Goal: Task Accomplishment & Management: Use online tool/utility

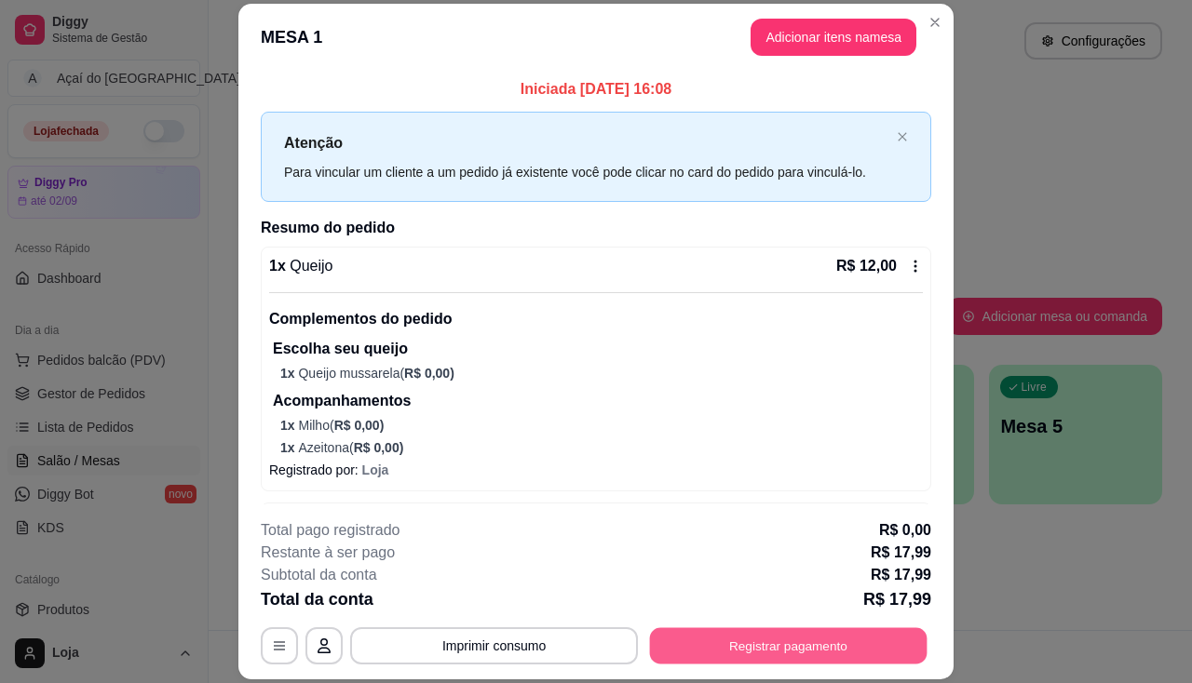
click at [724, 639] on button "Registrar pagamento" at bounding box center [788, 647] width 277 height 36
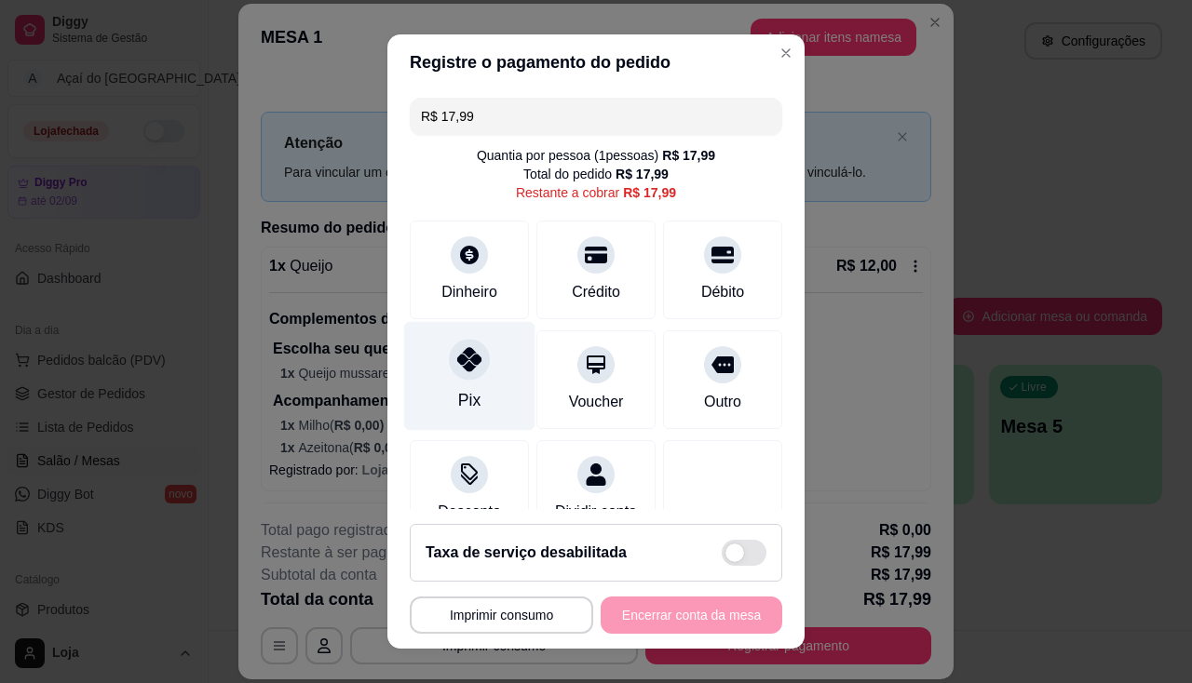
click at [458, 403] on div "Pix" at bounding box center [469, 400] width 22 height 24
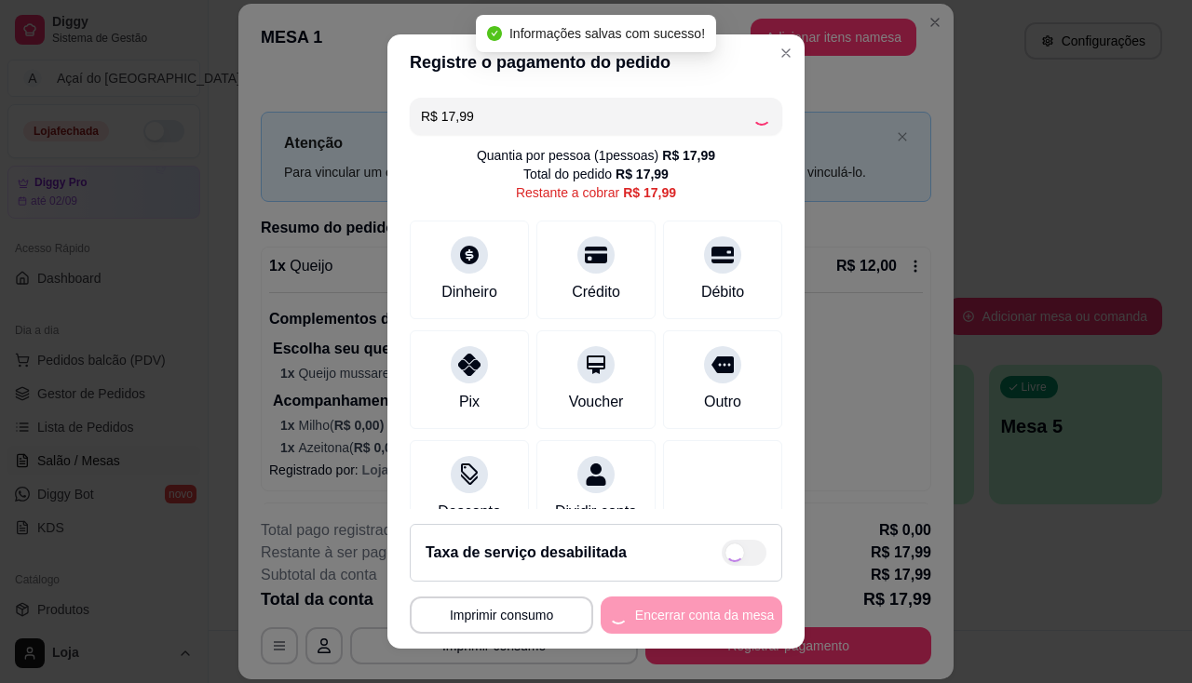
type input "R$ 0,00"
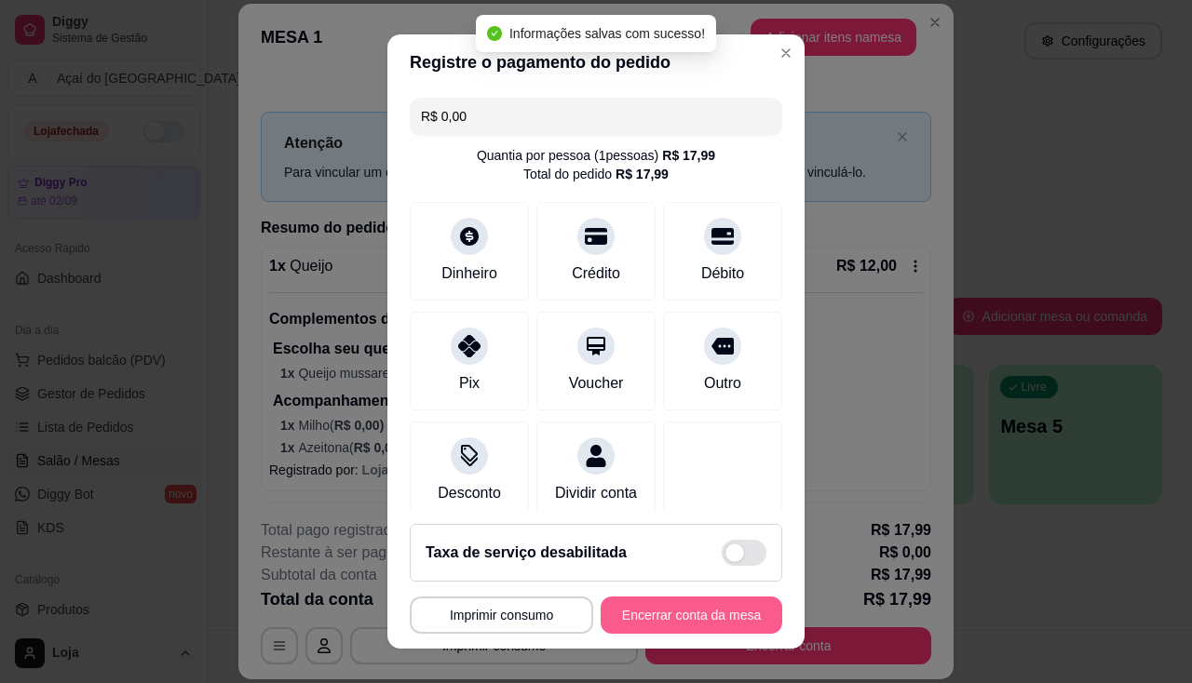
click at [613, 609] on button "Encerrar conta da mesa" at bounding box center [692, 615] width 182 height 37
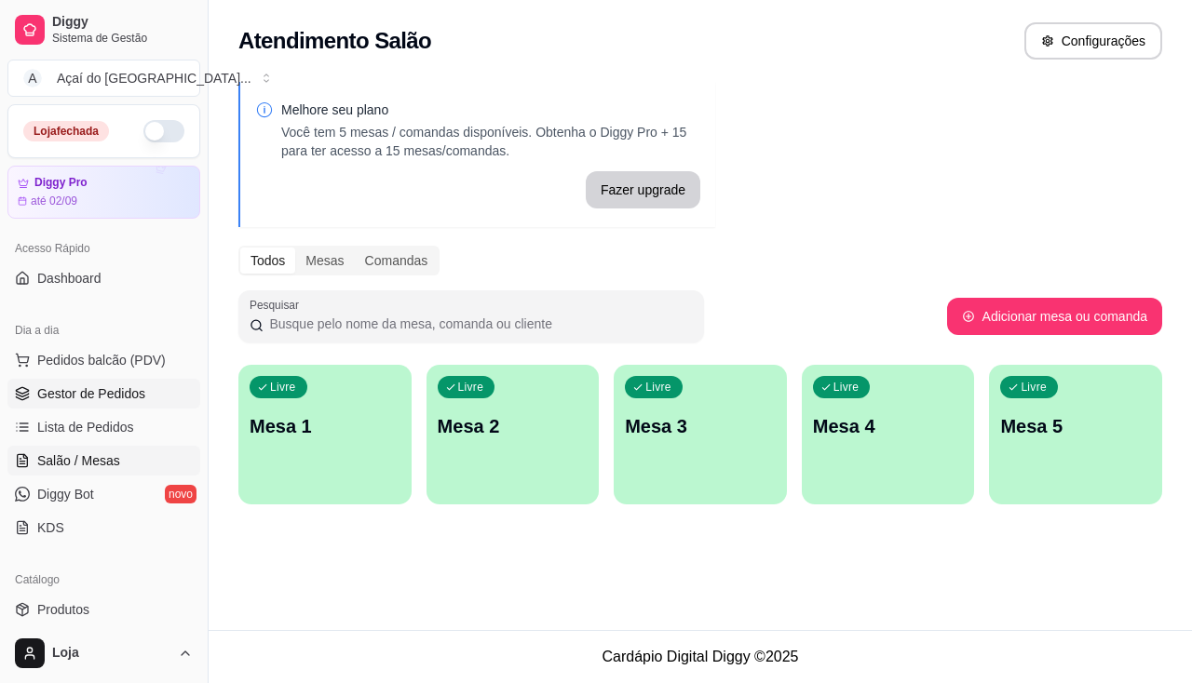
click at [129, 391] on span "Gestor de Pedidos" at bounding box center [91, 394] width 108 height 19
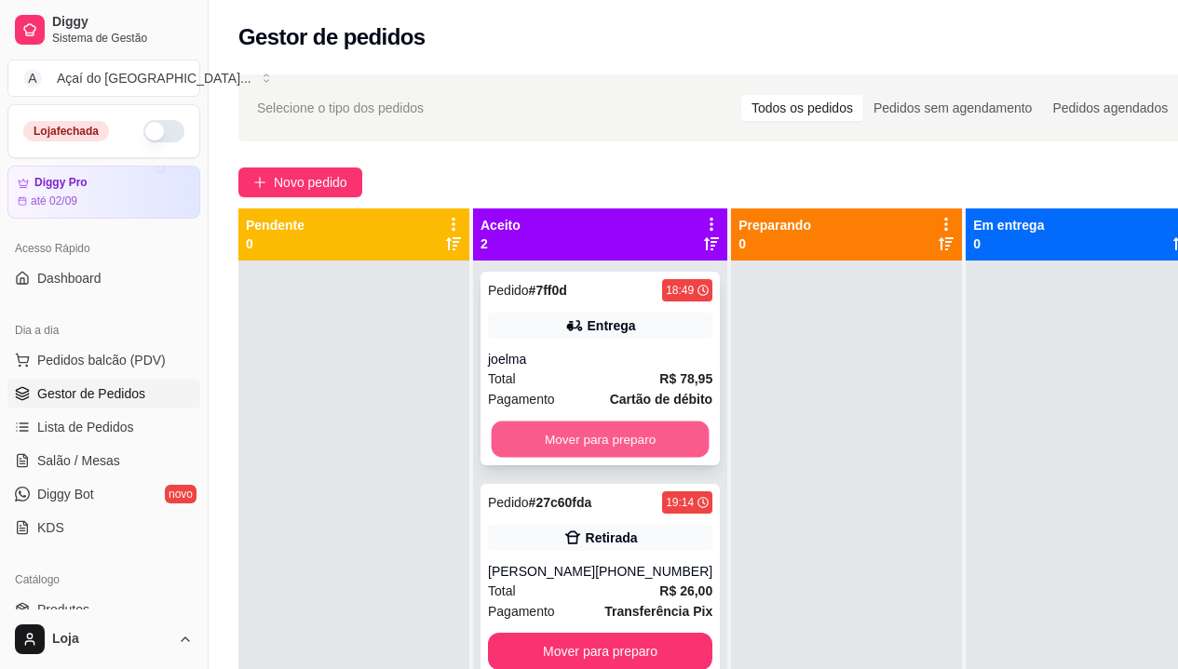
click at [545, 425] on button "Mover para preparo" at bounding box center [601, 440] width 218 height 36
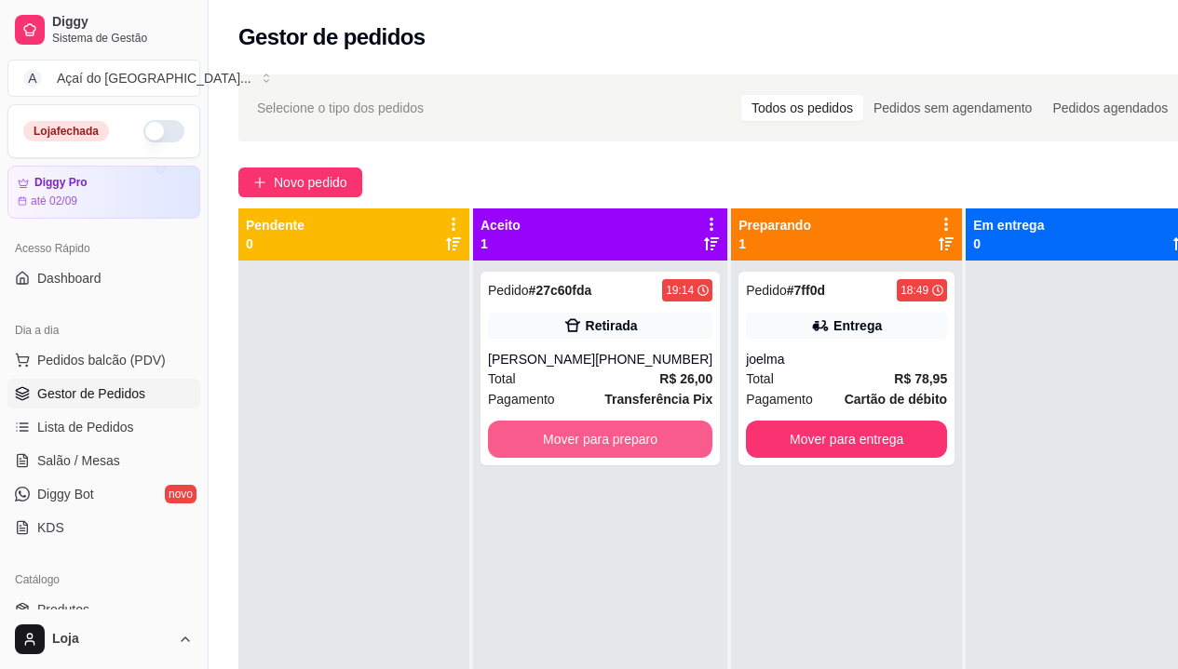
click at [545, 425] on button "Mover para preparo" at bounding box center [600, 439] width 224 height 37
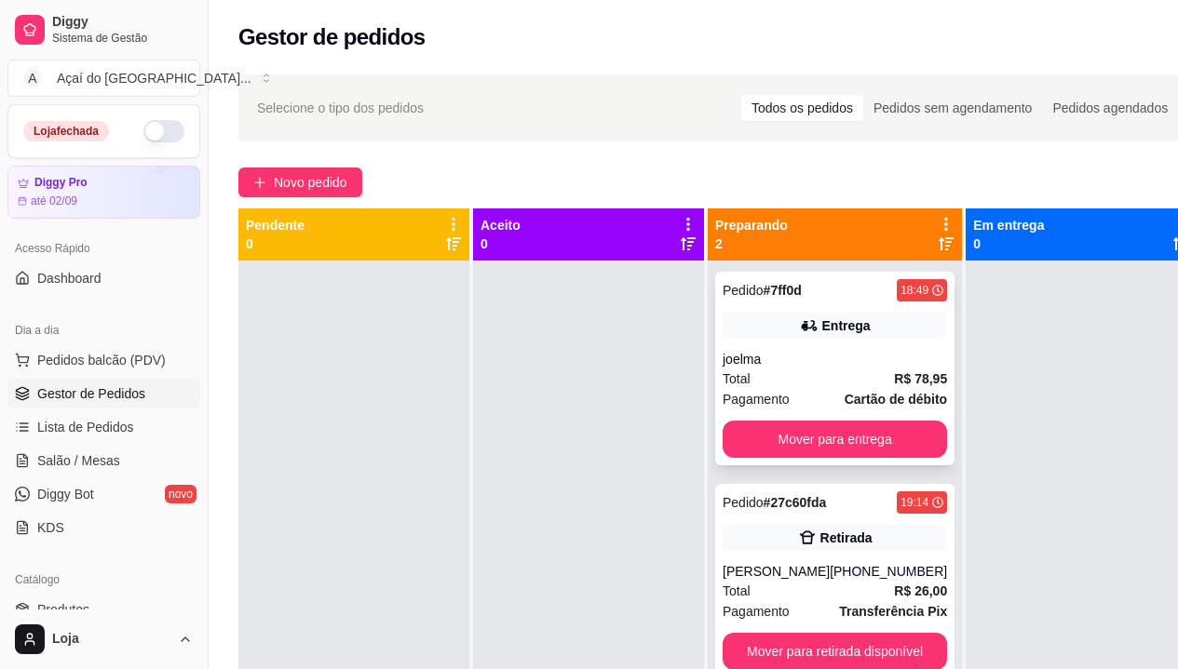
click at [737, 412] on div "Pedido # 7ff0d 18:49 Entrega joelma Total R$ 78,95 Pagamento Cartão de débito M…" at bounding box center [834, 369] width 239 height 194
click at [902, 460] on div "Pedido # 7ff0d 18:49 Entrega joelma Total R$ 78,95 Pagamento Cartão de débito M…" at bounding box center [834, 369] width 239 height 194
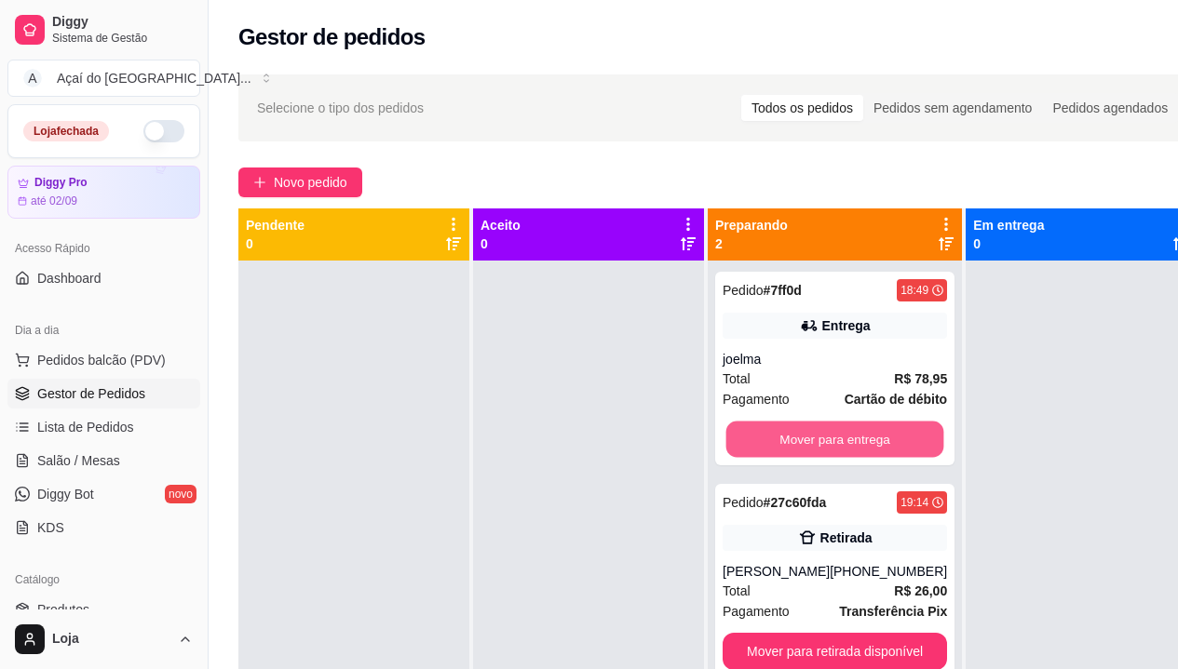
click at [890, 442] on button "Mover para entrega" at bounding box center [835, 440] width 218 height 36
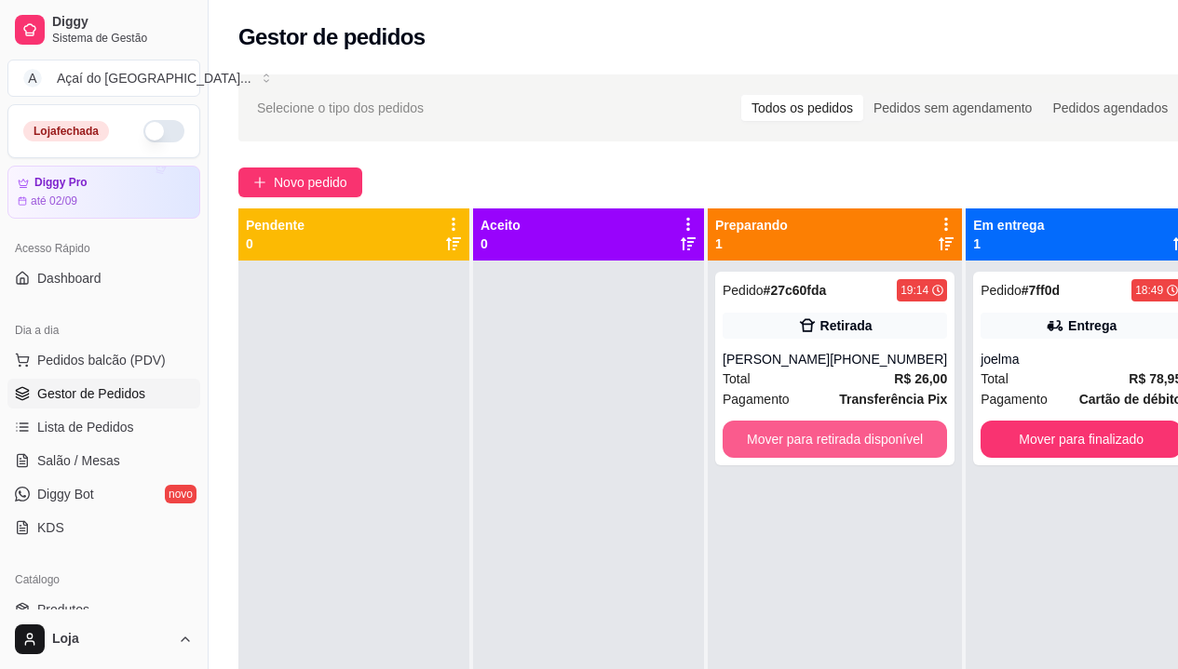
click at [890, 442] on button "Mover para retirada disponível" at bounding box center [835, 439] width 224 height 37
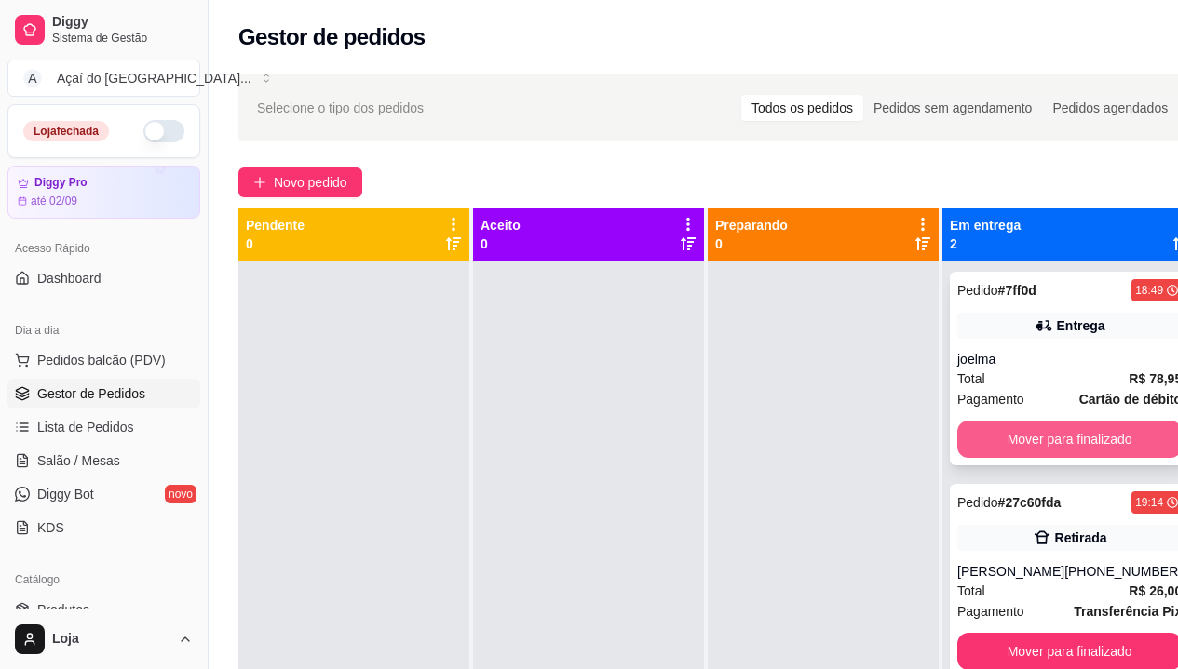
click at [964, 441] on button "Mover para finalizado" at bounding box center [1069, 439] width 224 height 37
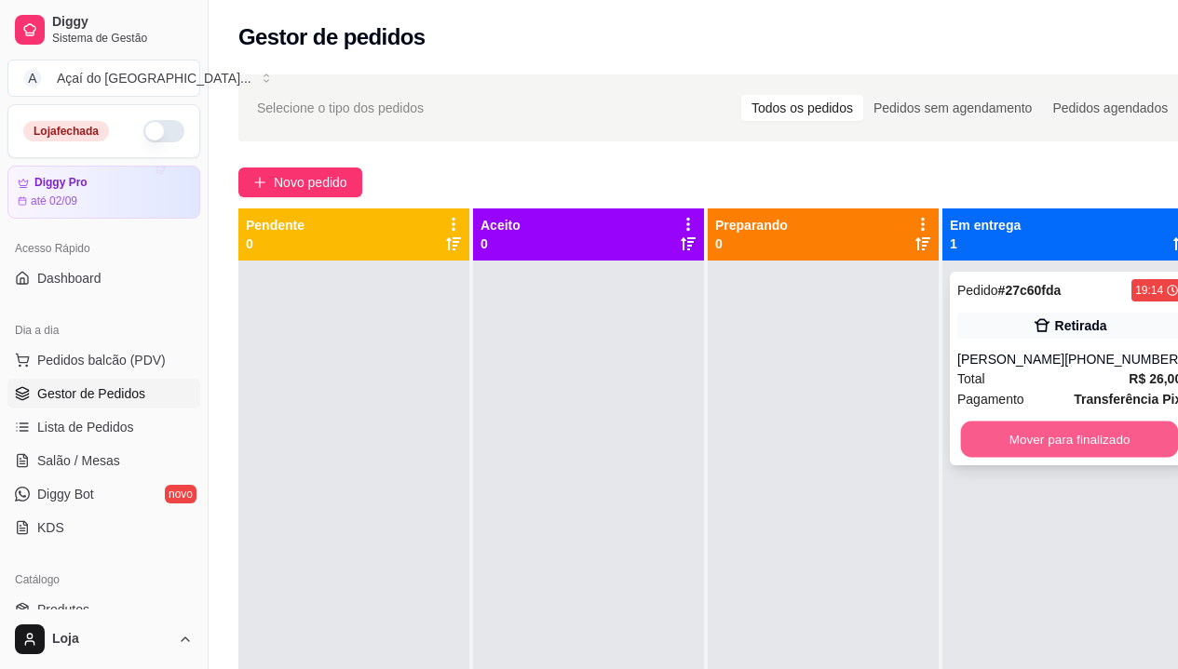
click at [959, 430] on div "Mover para finalizado" at bounding box center [1069, 439] width 224 height 37
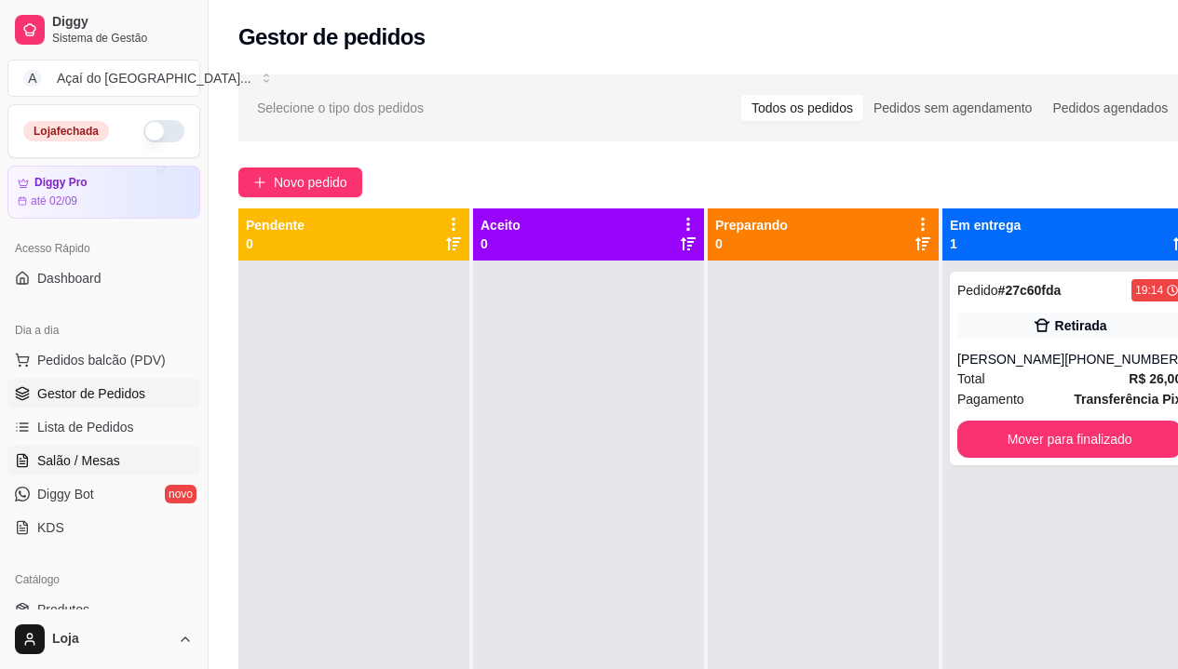
click at [111, 472] on link "Salão / Mesas" at bounding box center [103, 461] width 193 height 30
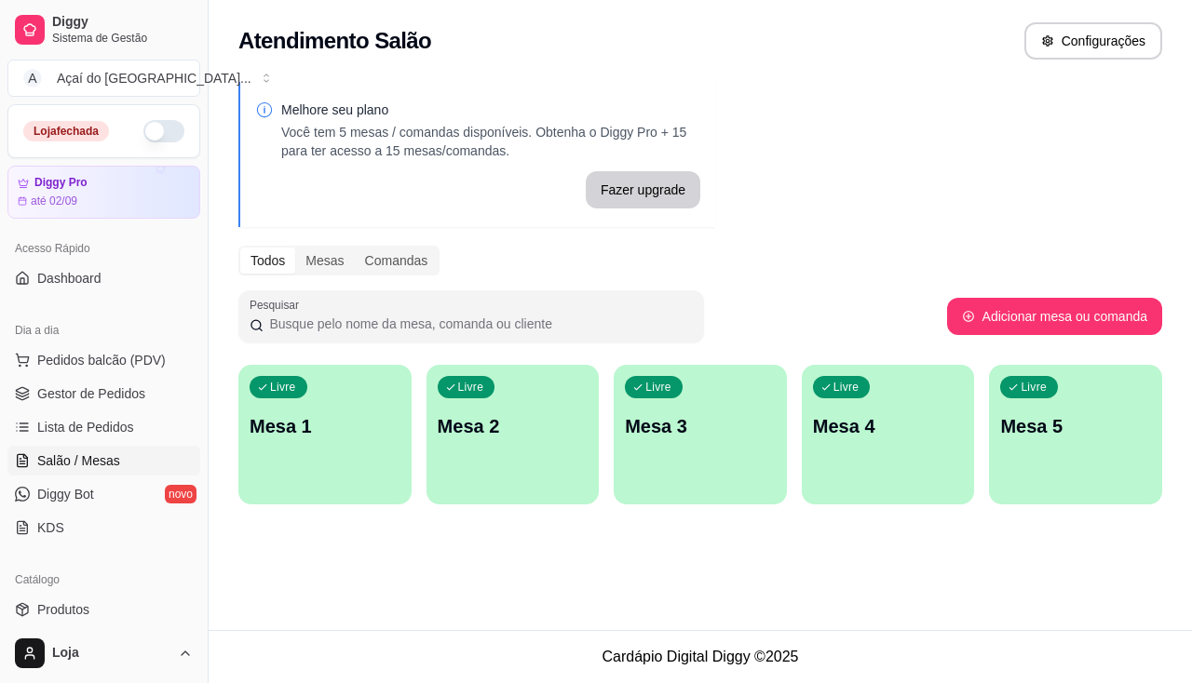
click at [534, 478] on div "Livre Mesa 2" at bounding box center [512, 423] width 173 height 117
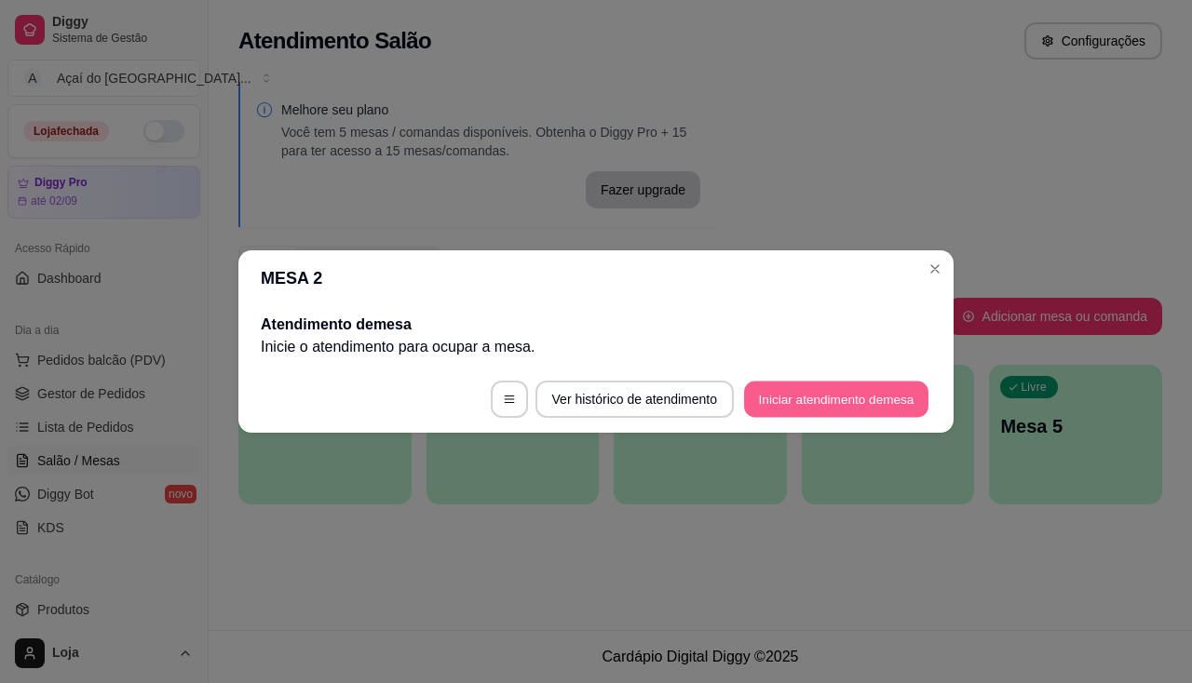
click at [791, 412] on button "Iniciar atendimento de mesa" at bounding box center [836, 400] width 184 height 36
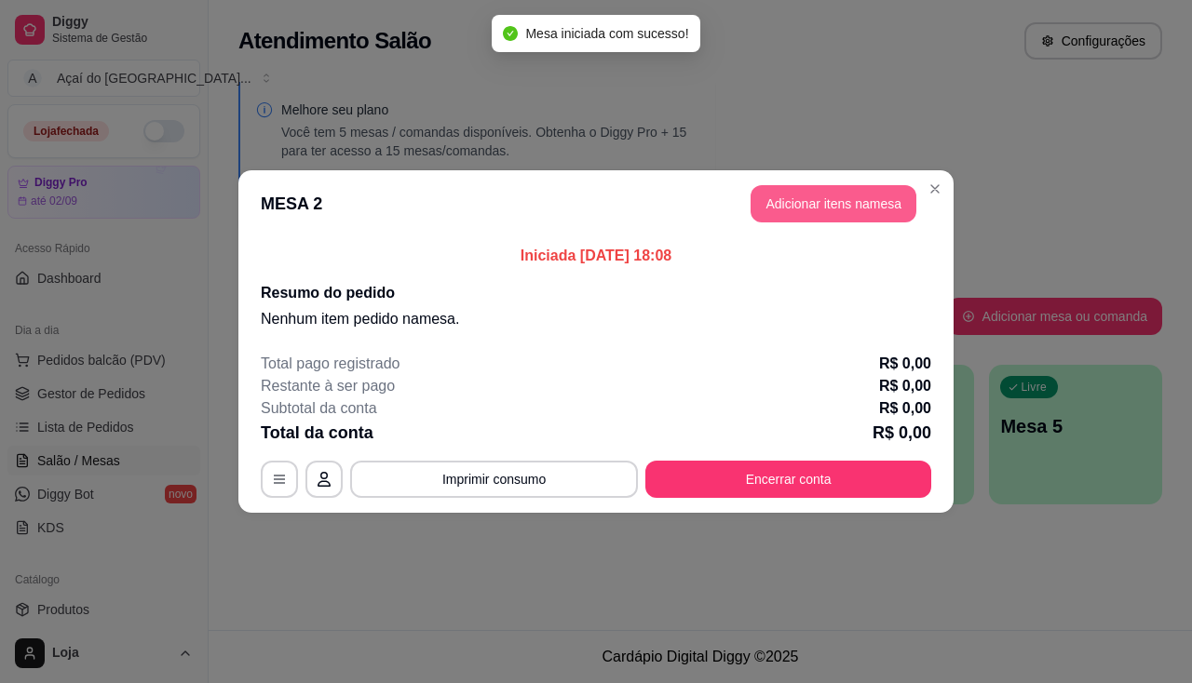
click at [848, 219] on button "Adicionar itens na mesa" at bounding box center [834, 203] width 166 height 37
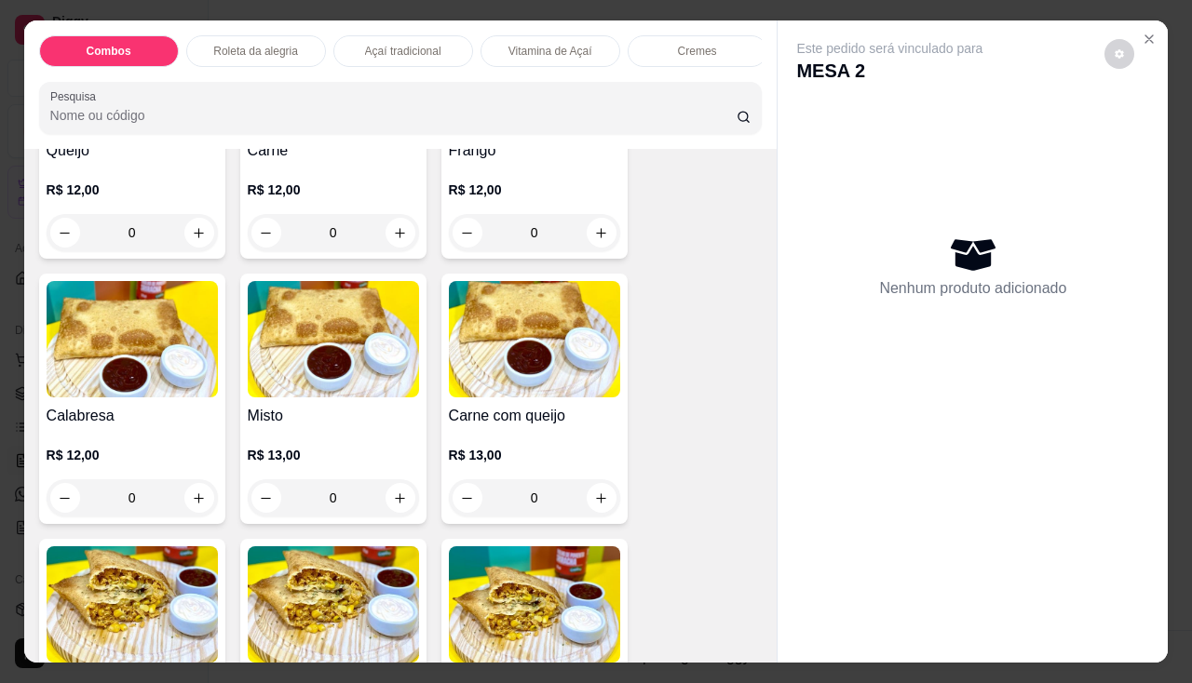
scroll to position [2607, 0]
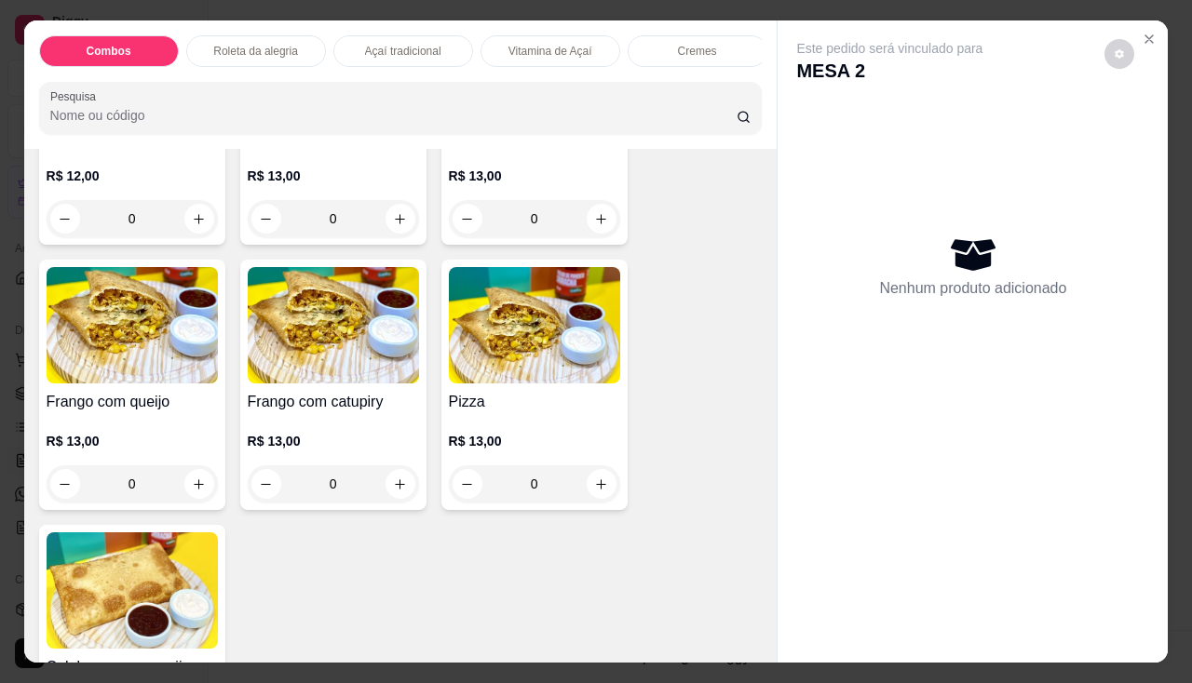
click at [164, 409] on h4 "Frango com queijo" at bounding box center [132, 402] width 171 height 22
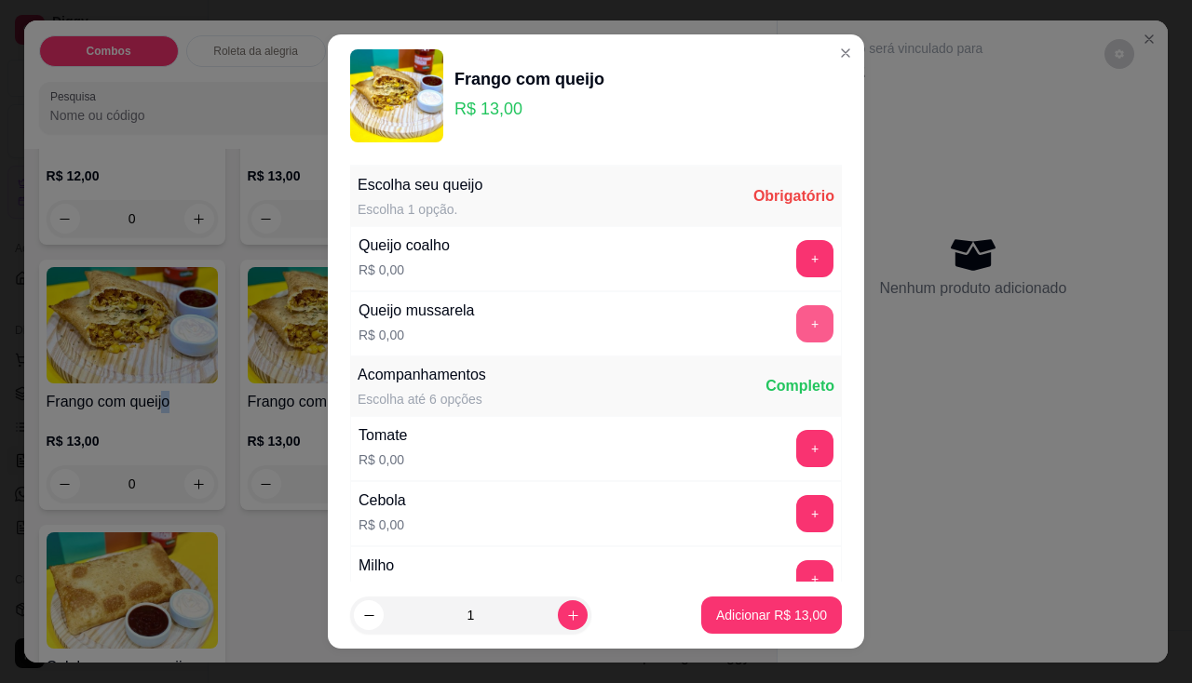
click at [796, 306] on button "+" at bounding box center [814, 323] width 37 height 37
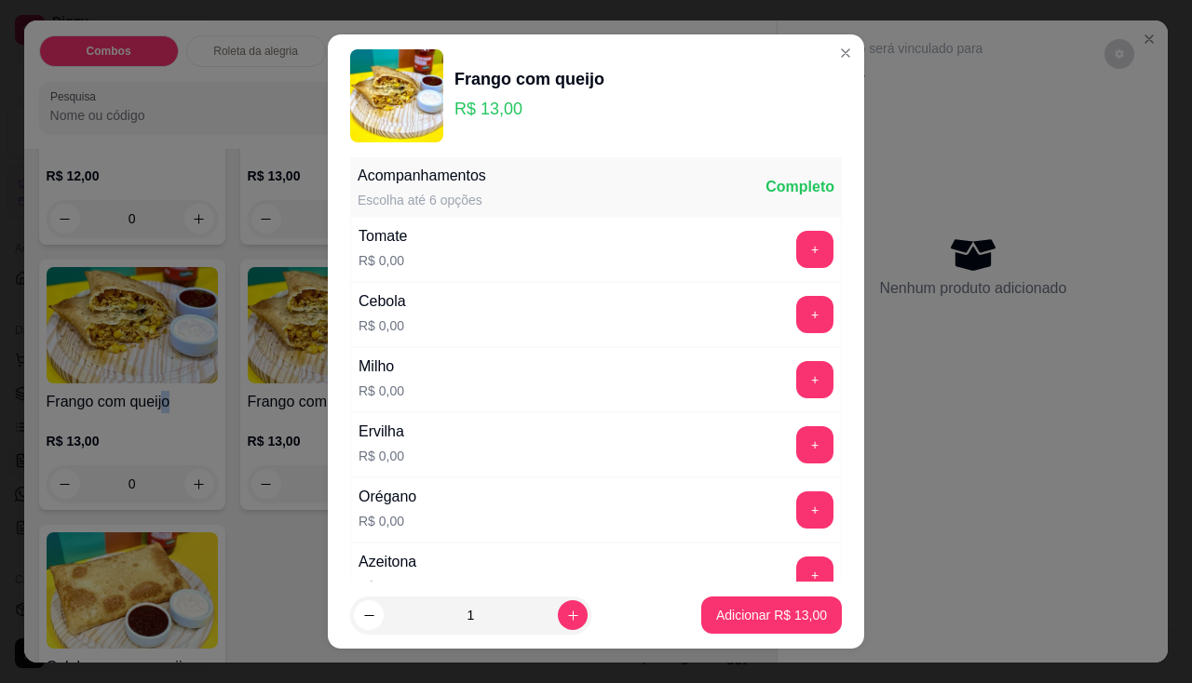
scroll to position [25, 0]
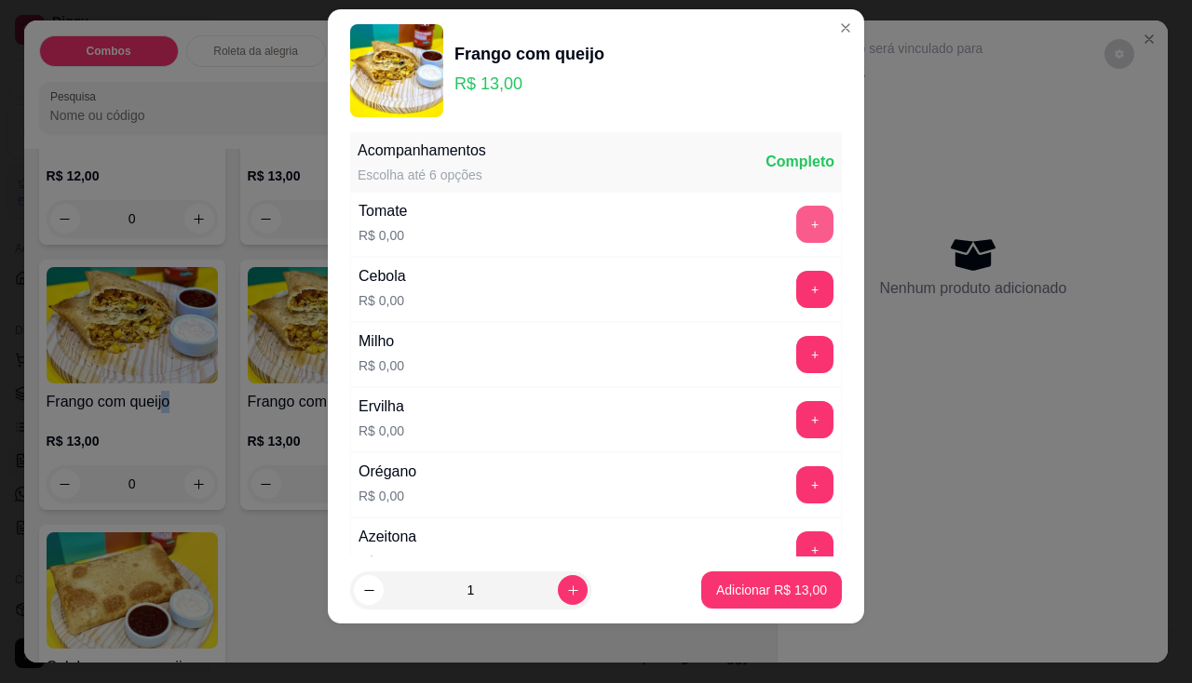
click at [796, 229] on button "+" at bounding box center [814, 224] width 37 height 37
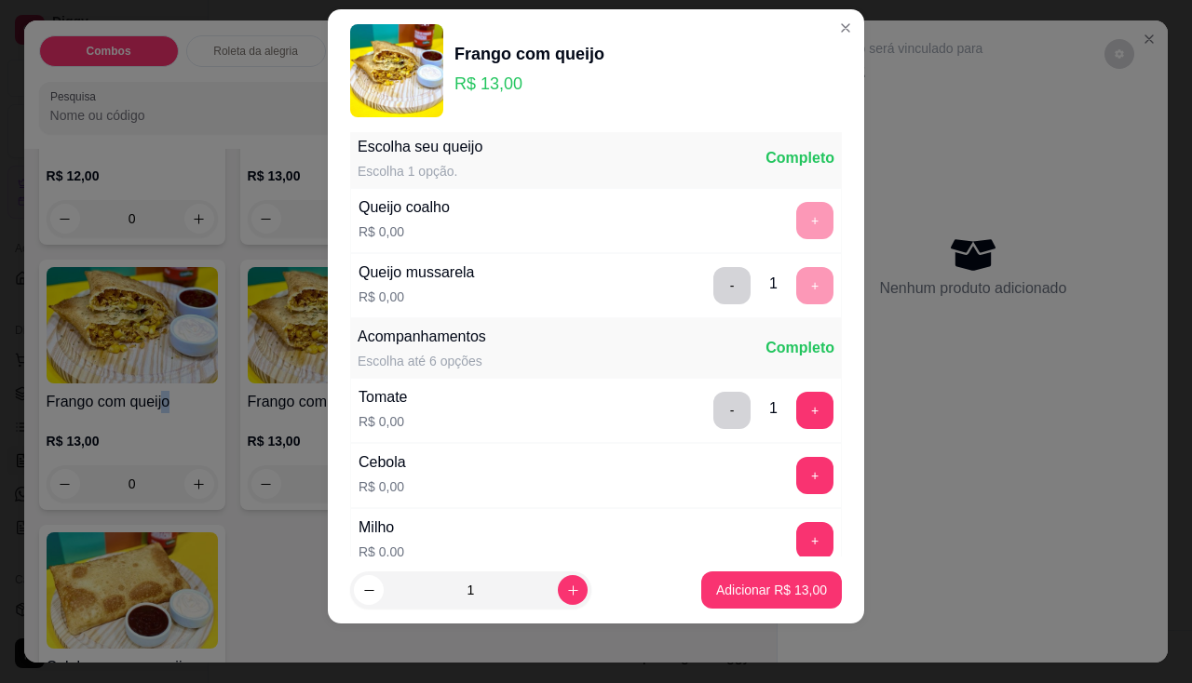
scroll to position [106, 0]
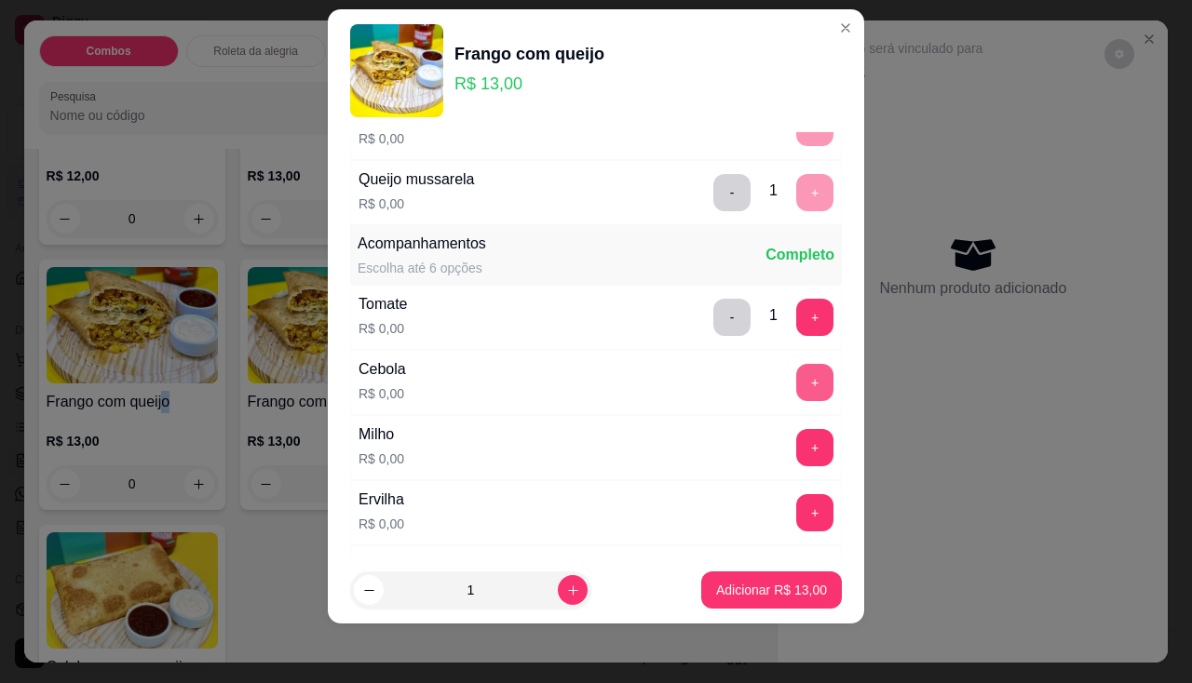
click at [796, 364] on button "+" at bounding box center [814, 382] width 37 height 37
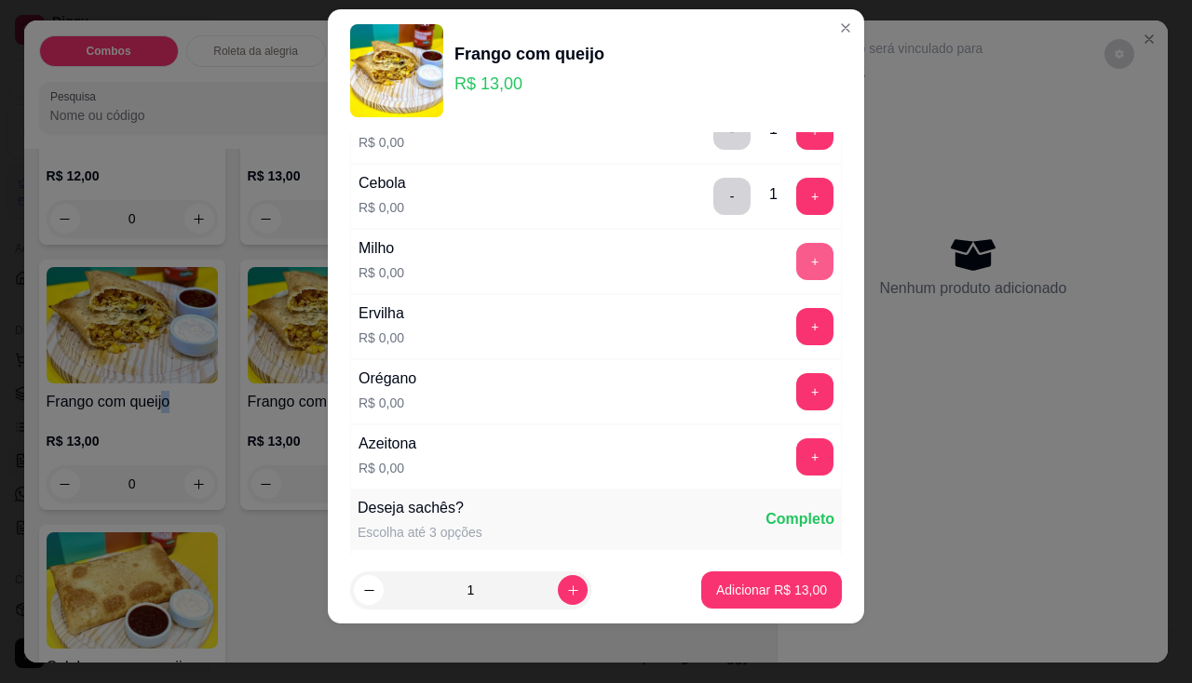
click at [796, 265] on button "+" at bounding box center [814, 261] width 37 height 37
click at [796, 312] on button "+" at bounding box center [814, 326] width 37 height 37
click at [796, 382] on button "+" at bounding box center [814, 391] width 37 height 37
click at [793, 488] on div "Azeitona R$ 0,00 +" at bounding box center [596, 457] width 492 height 65
click at [793, 485] on div "Azeitona R$ 0,00 +" at bounding box center [596, 457] width 492 height 65
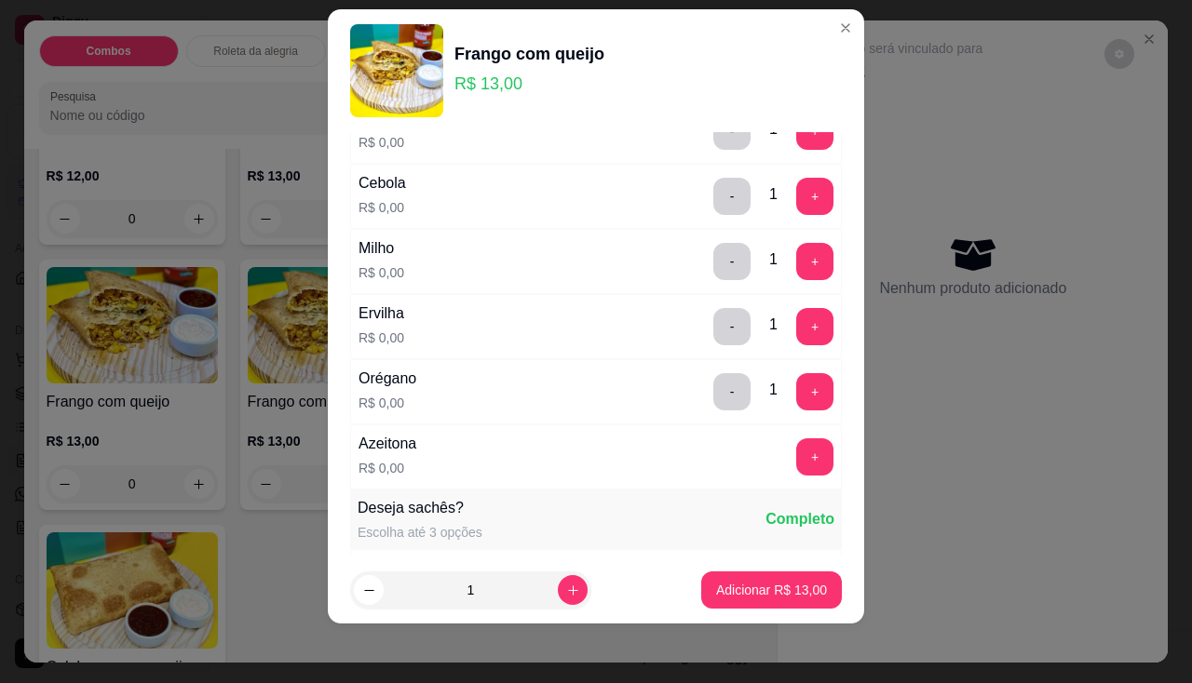
click at [791, 480] on div "Azeitona R$ 0,00 +" at bounding box center [596, 457] width 492 height 65
click at [796, 467] on button "+" at bounding box center [814, 457] width 37 height 37
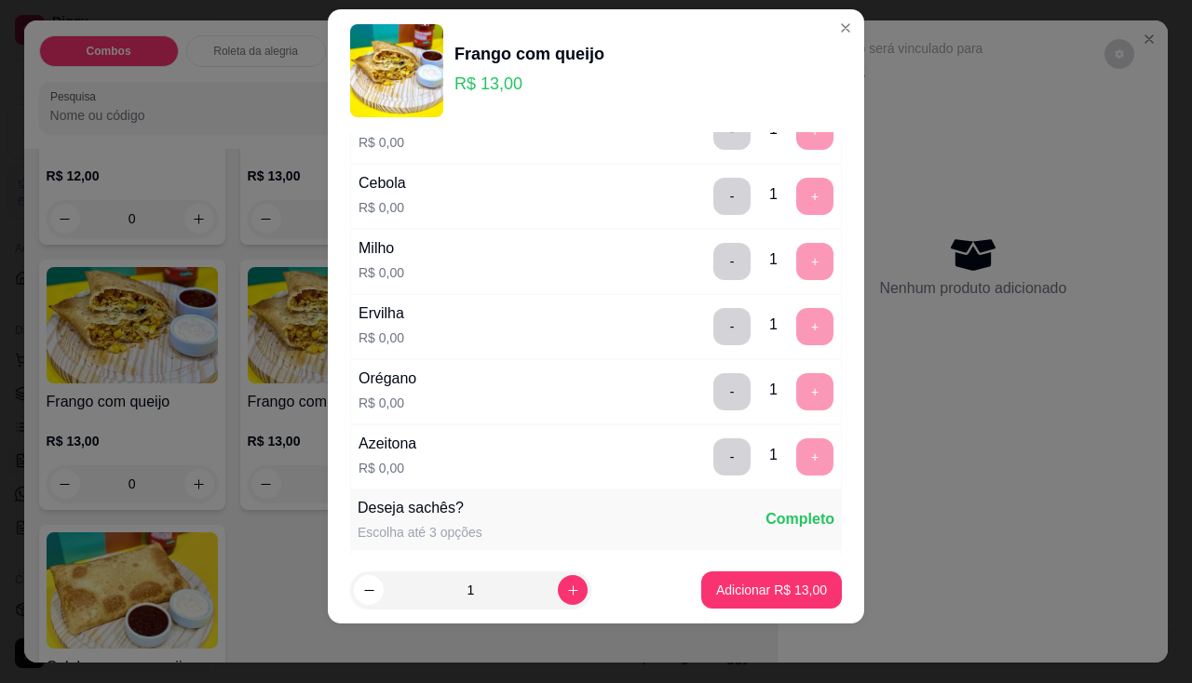
scroll to position [650, 0]
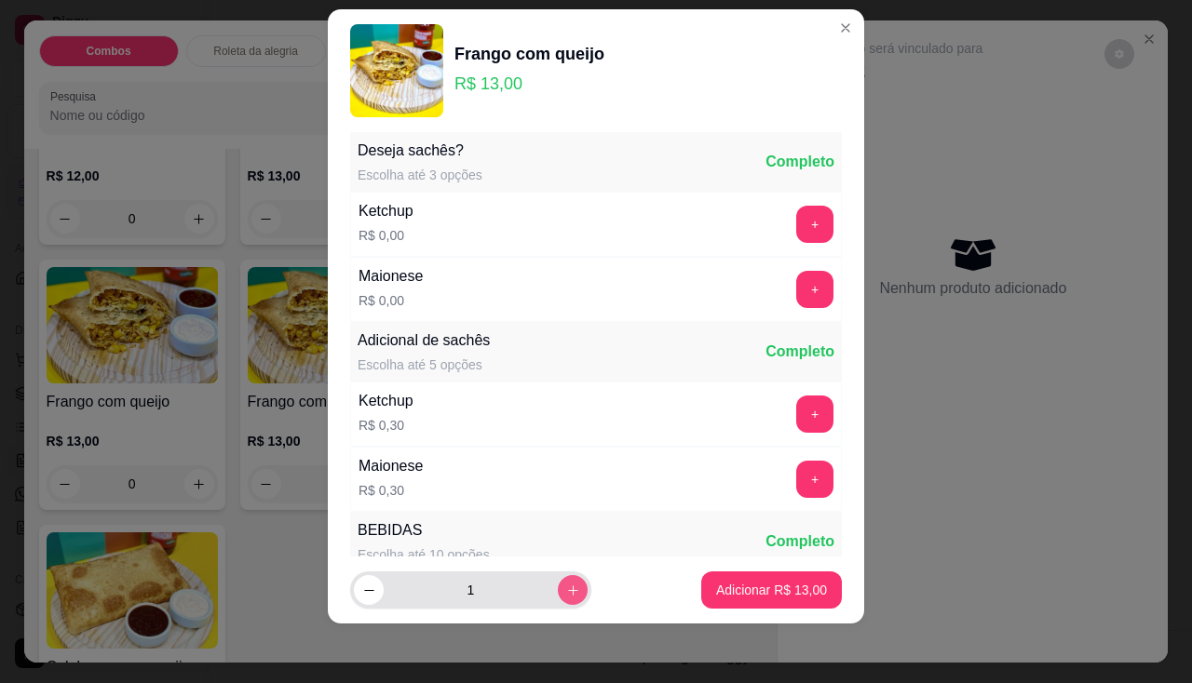
click at [563, 591] on button "increase-product-quantity" at bounding box center [573, 590] width 30 height 30
type input "2"
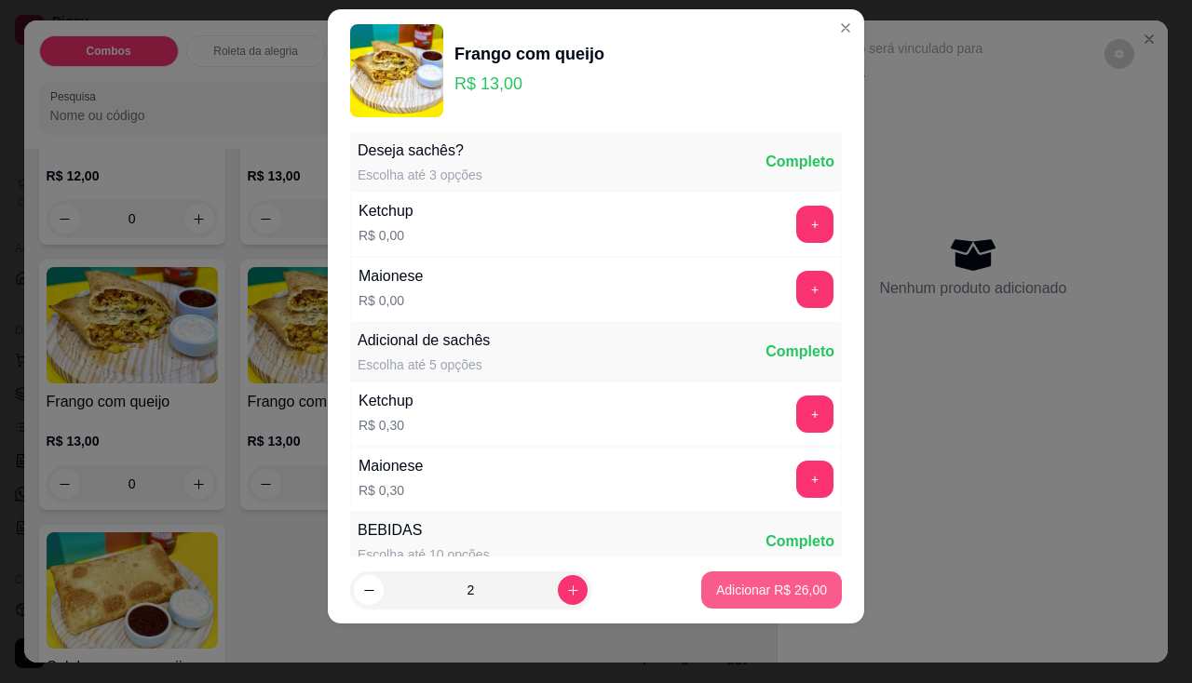
click at [758, 595] on p "Adicionar R$ 26,00" at bounding box center [771, 590] width 111 height 19
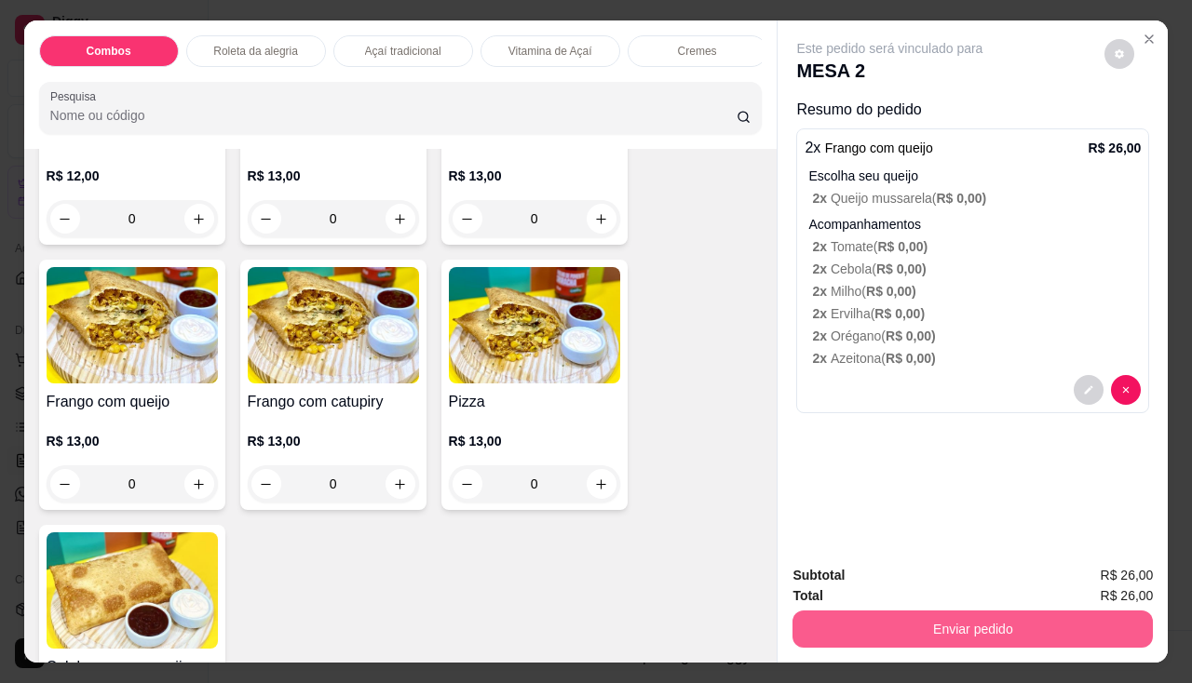
click at [843, 626] on button "Enviar pedido" at bounding box center [972, 629] width 360 height 37
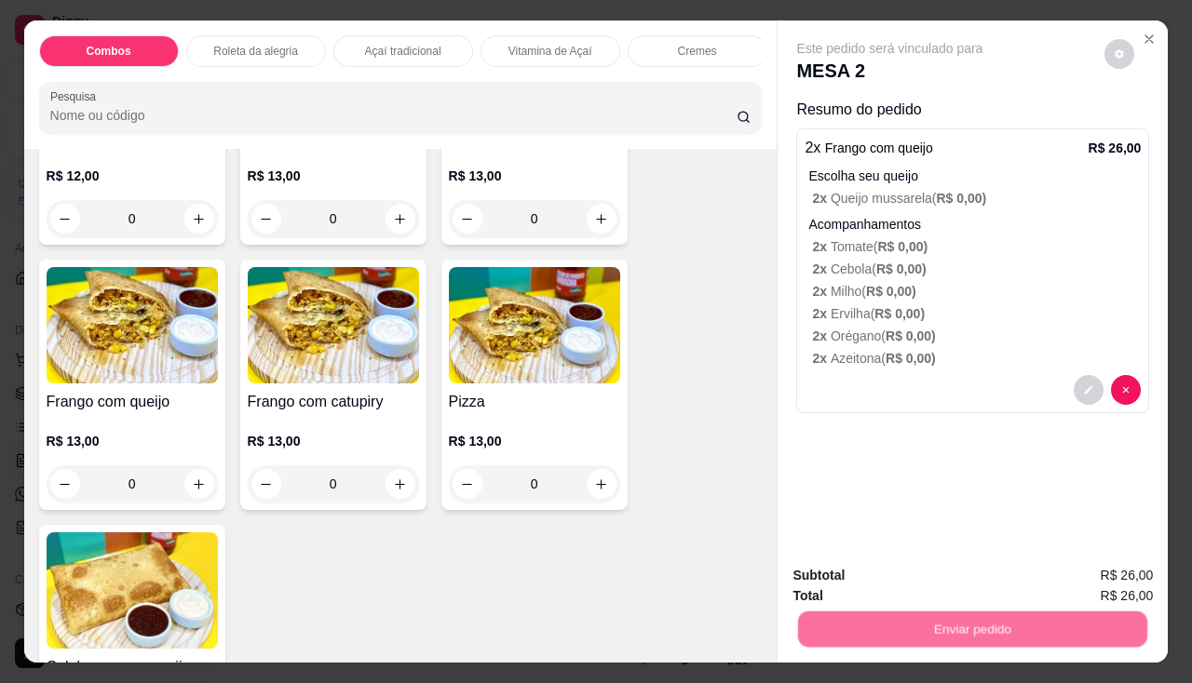
click at [857, 578] on button "Não registrar e enviar pedido" at bounding box center [912, 577] width 194 height 35
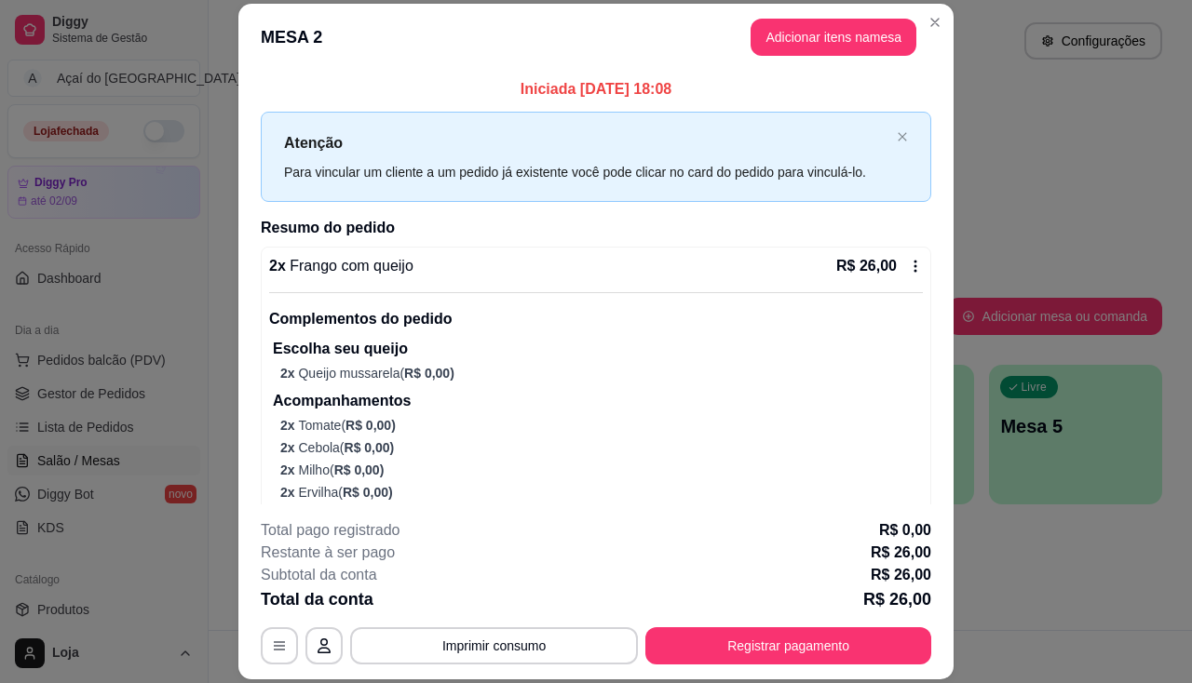
scroll to position [83, 0]
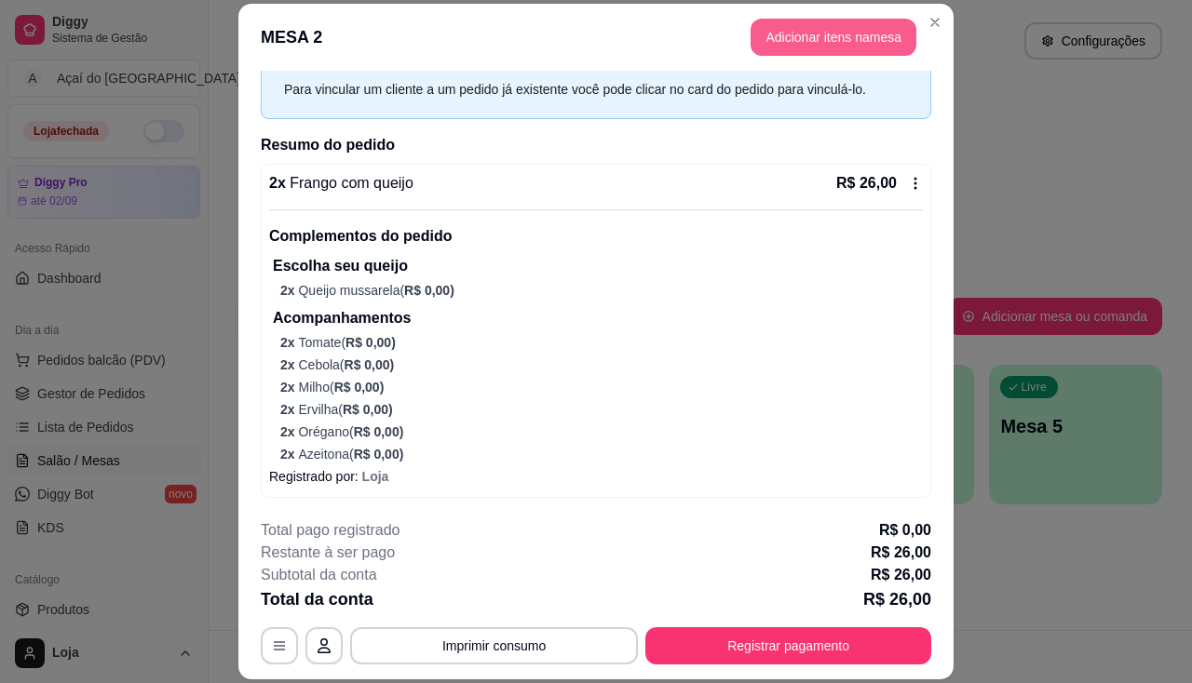
click at [870, 37] on button "Adicionar itens na mesa" at bounding box center [834, 37] width 166 height 37
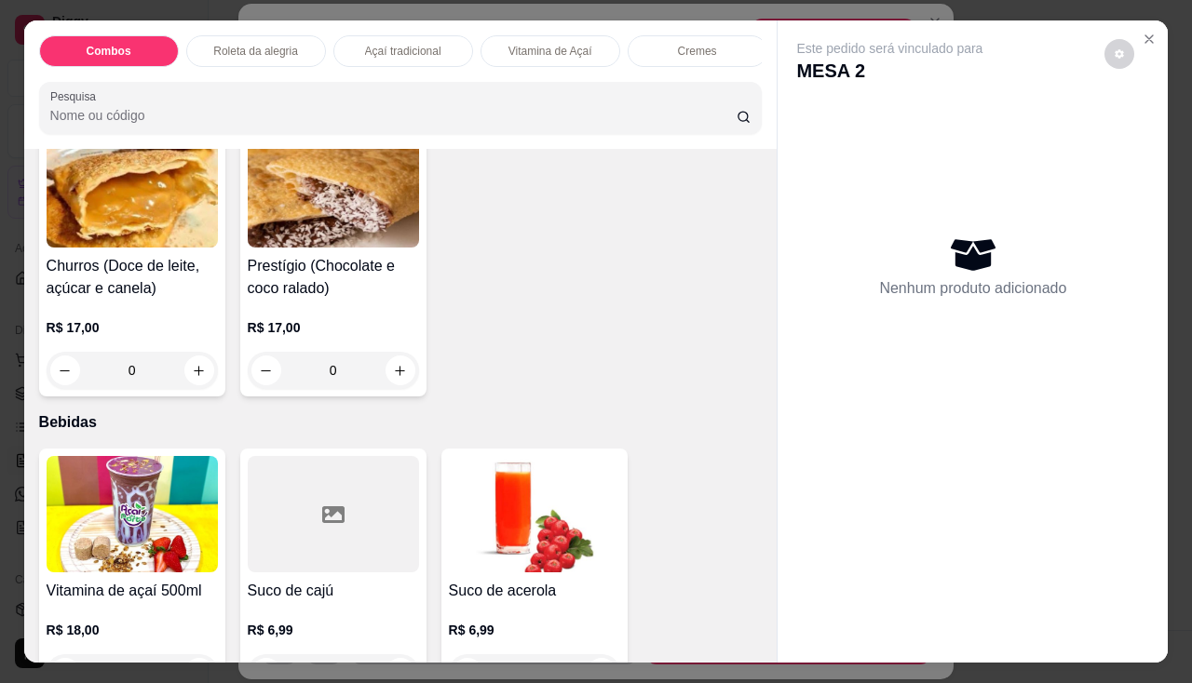
scroll to position [4842, 0]
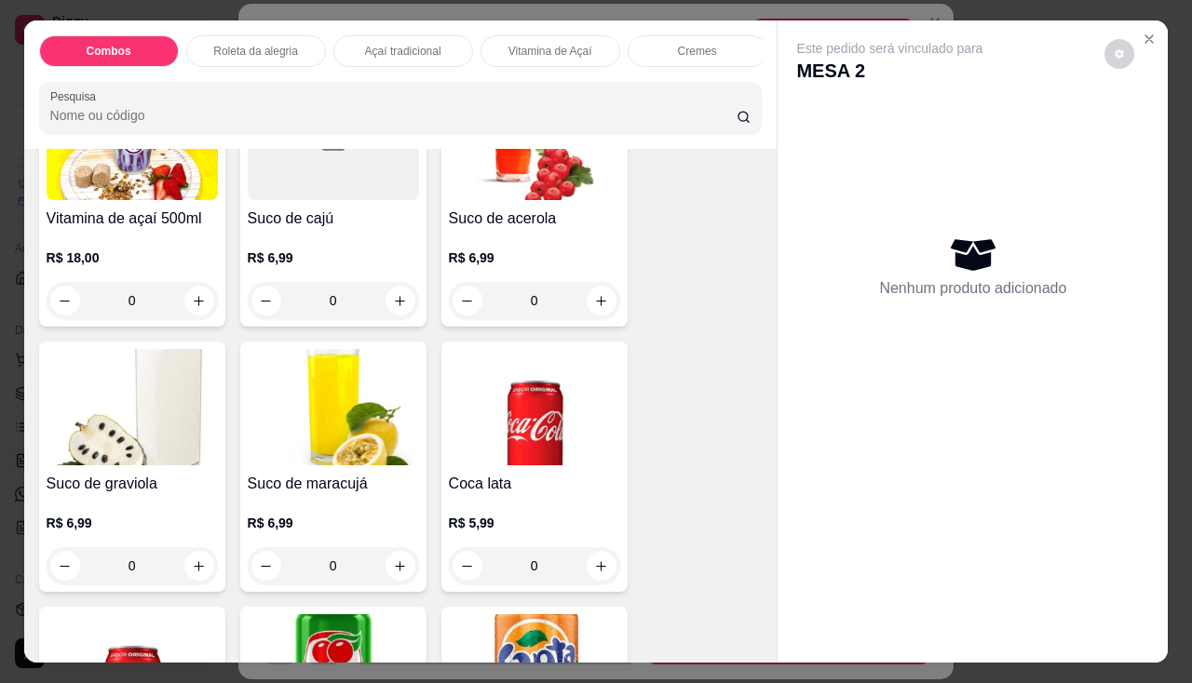
click at [114, 506] on div "R$ 6,99 0" at bounding box center [132, 539] width 171 height 89
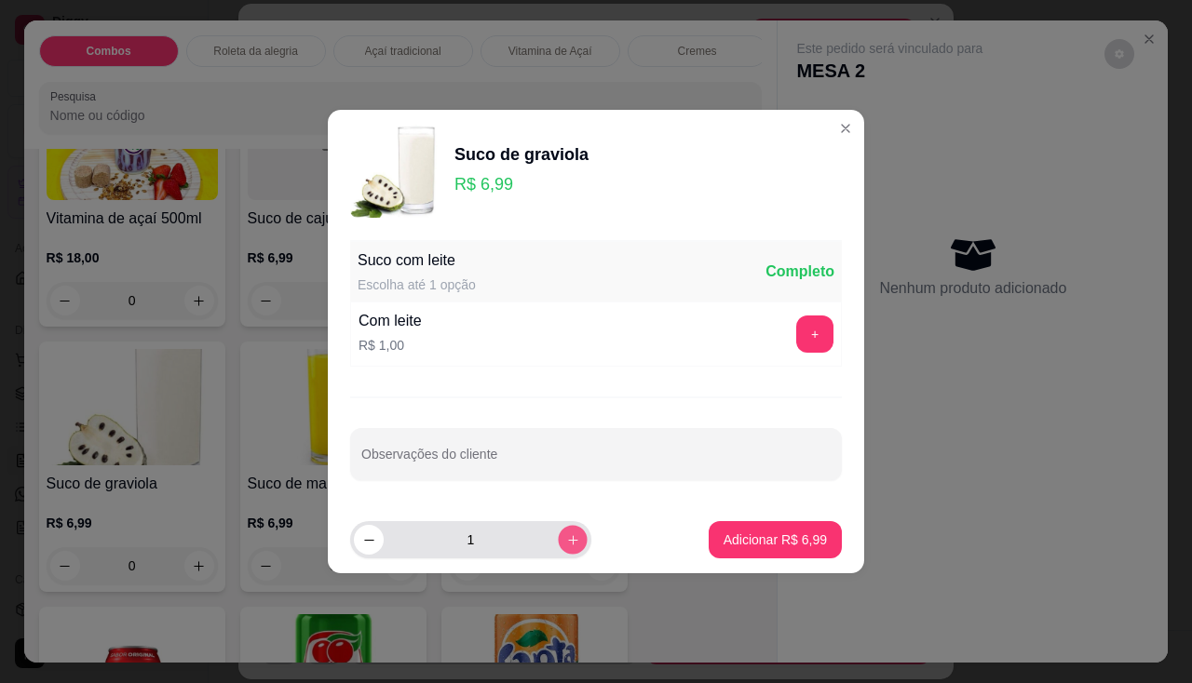
click at [568, 540] on icon "increase-product-quantity" at bounding box center [572, 539] width 9 height 9
type input "2"
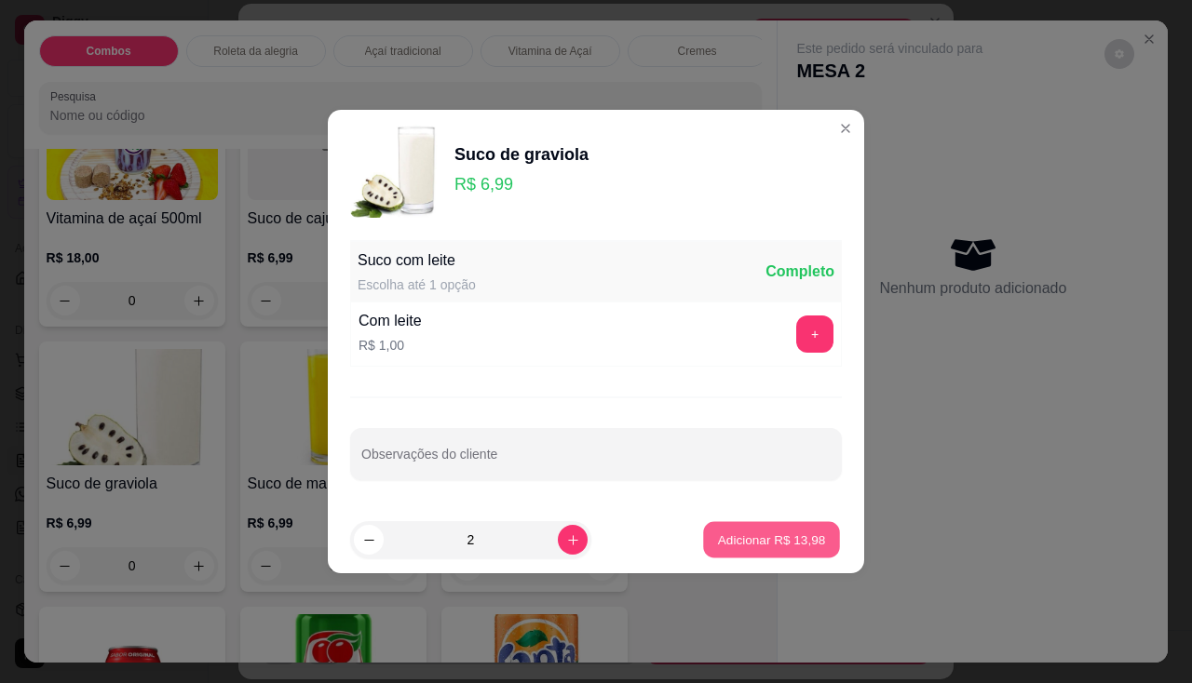
click at [718, 531] on p "Adicionar R$ 13,98" at bounding box center [772, 540] width 108 height 18
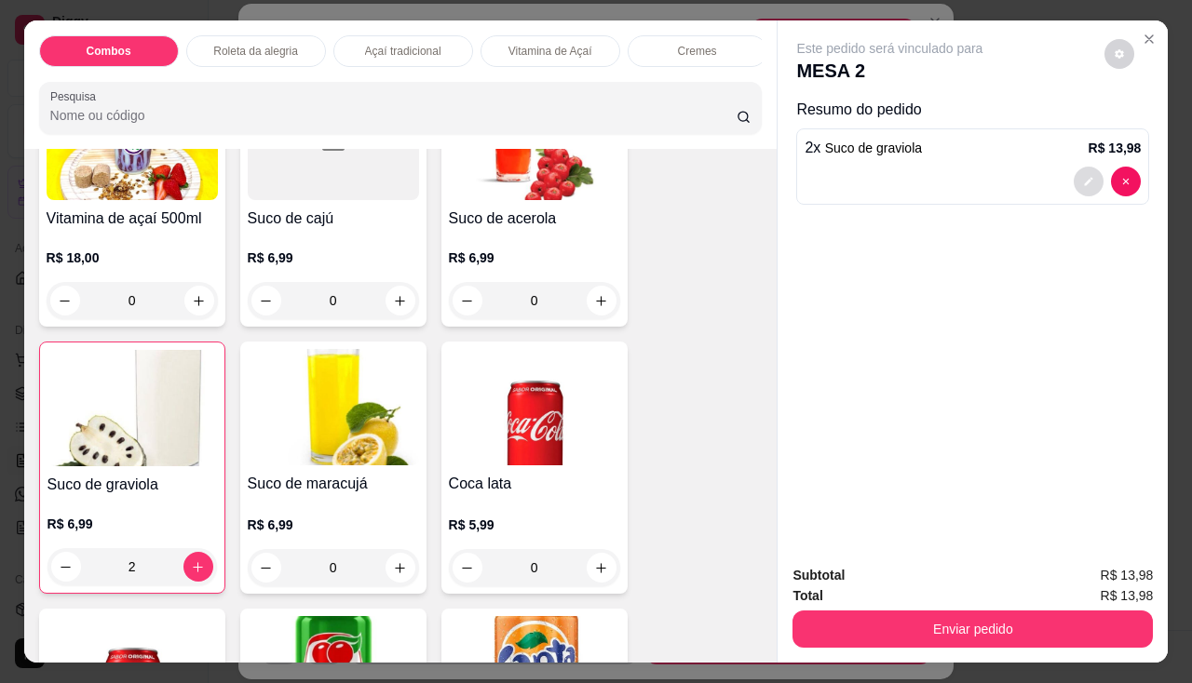
click at [1083, 176] on icon "decrease-product-quantity" at bounding box center [1088, 181] width 11 height 11
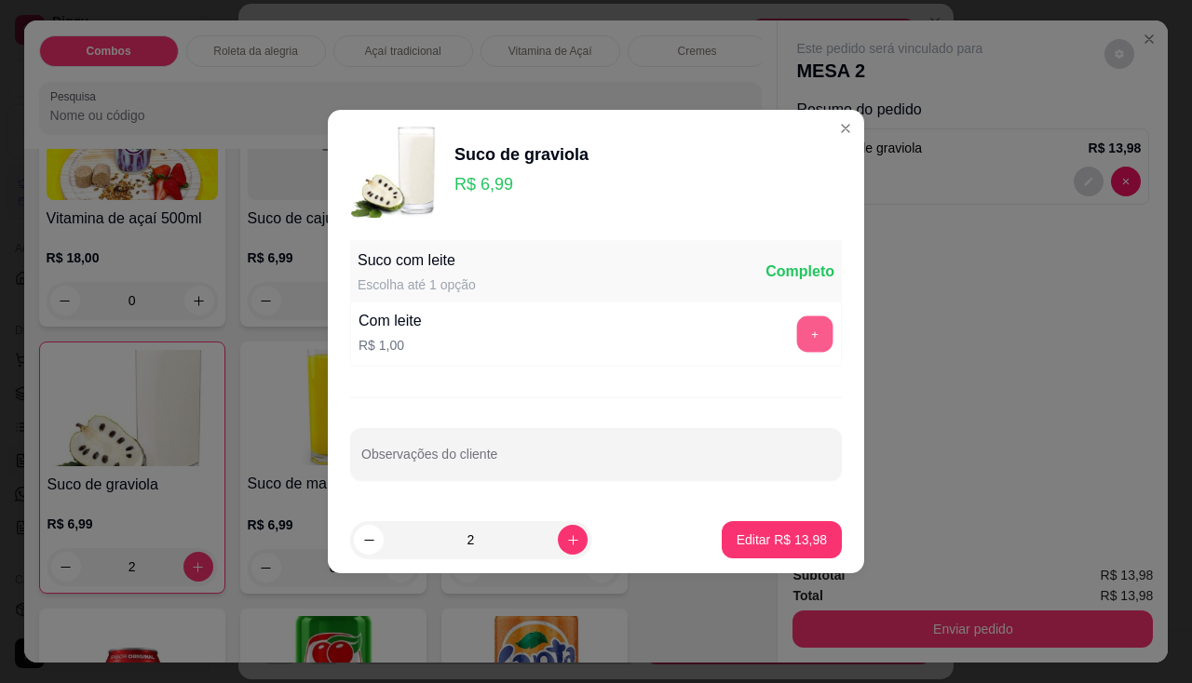
click at [805, 337] on button "+" at bounding box center [815, 335] width 36 height 36
click at [765, 549] on button "Editar R$ 15,98" at bounding box center [782, 540] width 116 height 36
type input "0"
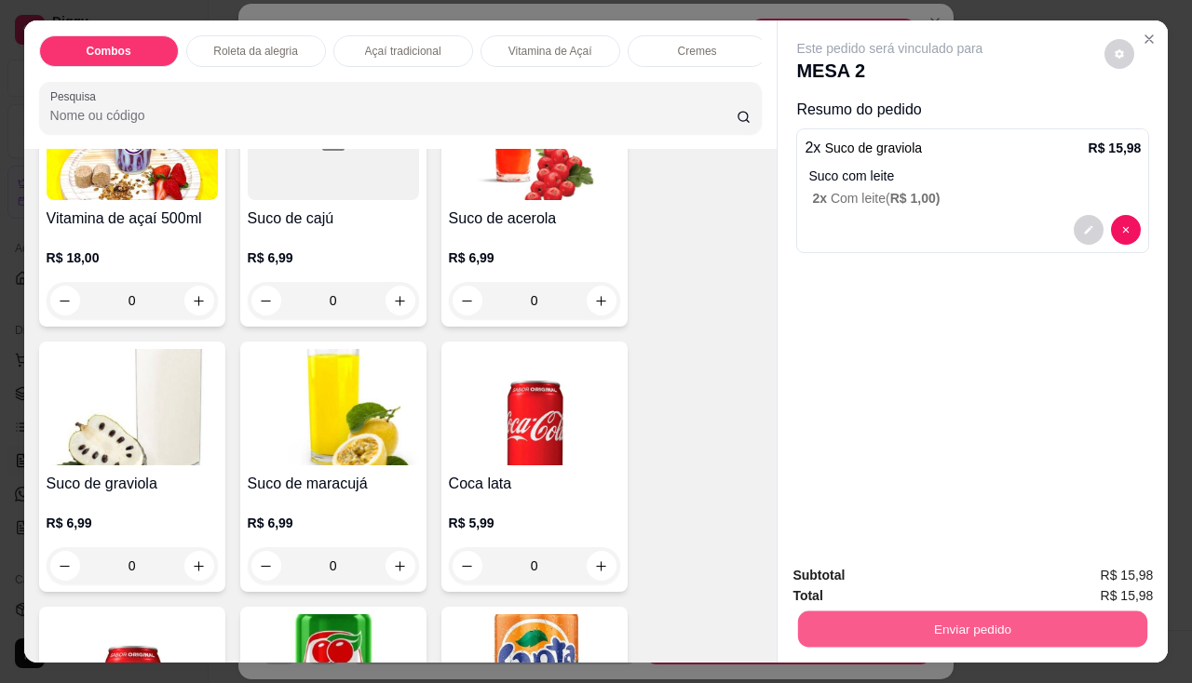
click at [990, 620] on button "Enviar pedido" at bounding box center [972, 630] width 349 height 36
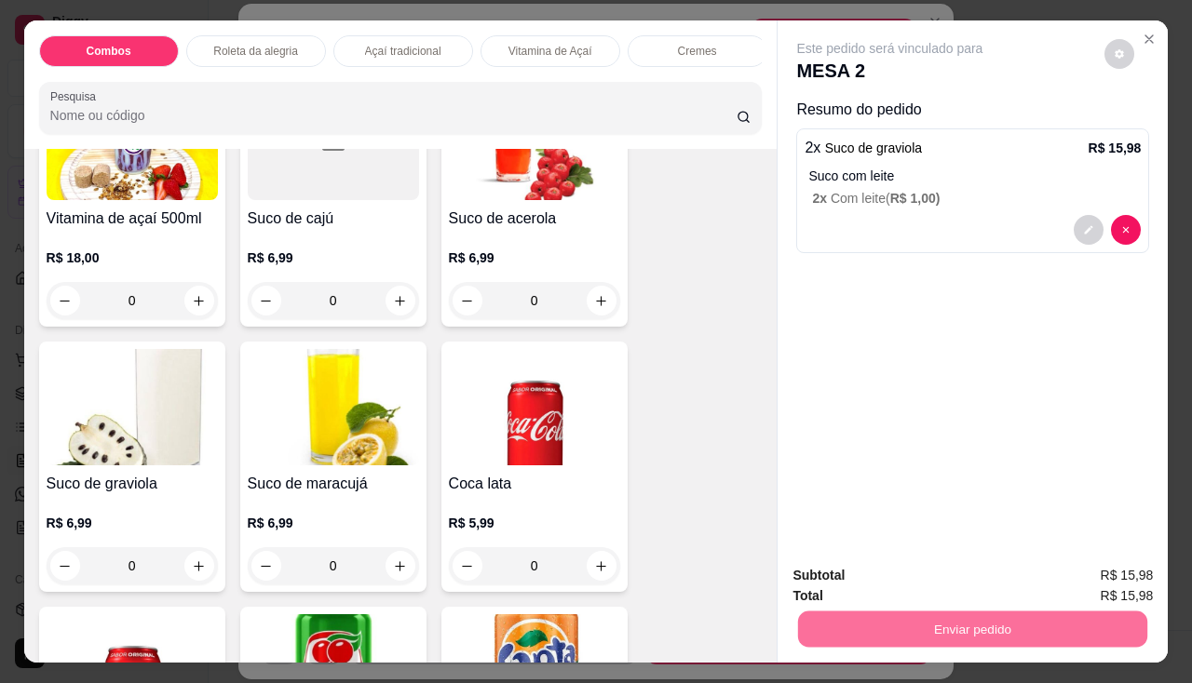
click at [927, 583] on button "Não registrar e enviar pedido" at bounding box center [912, 577] width 194 height 35
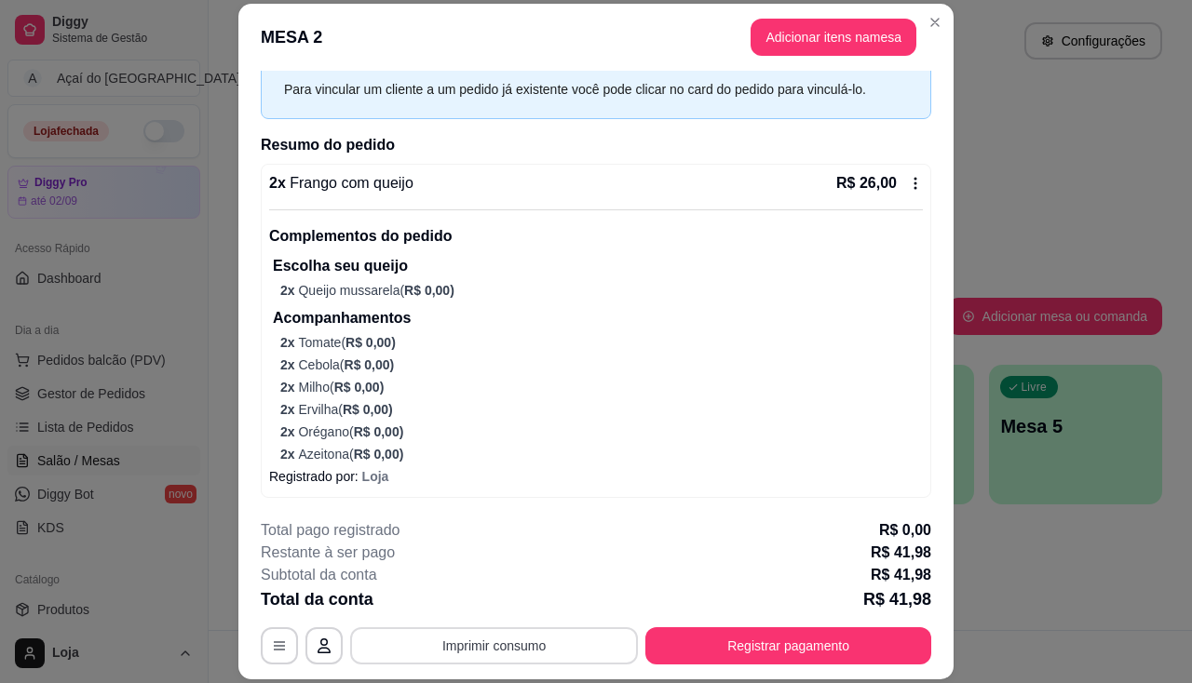
click at [509, 655] on button "Imprimir consumo" at bounding box center [494, 646] width 288 height 37
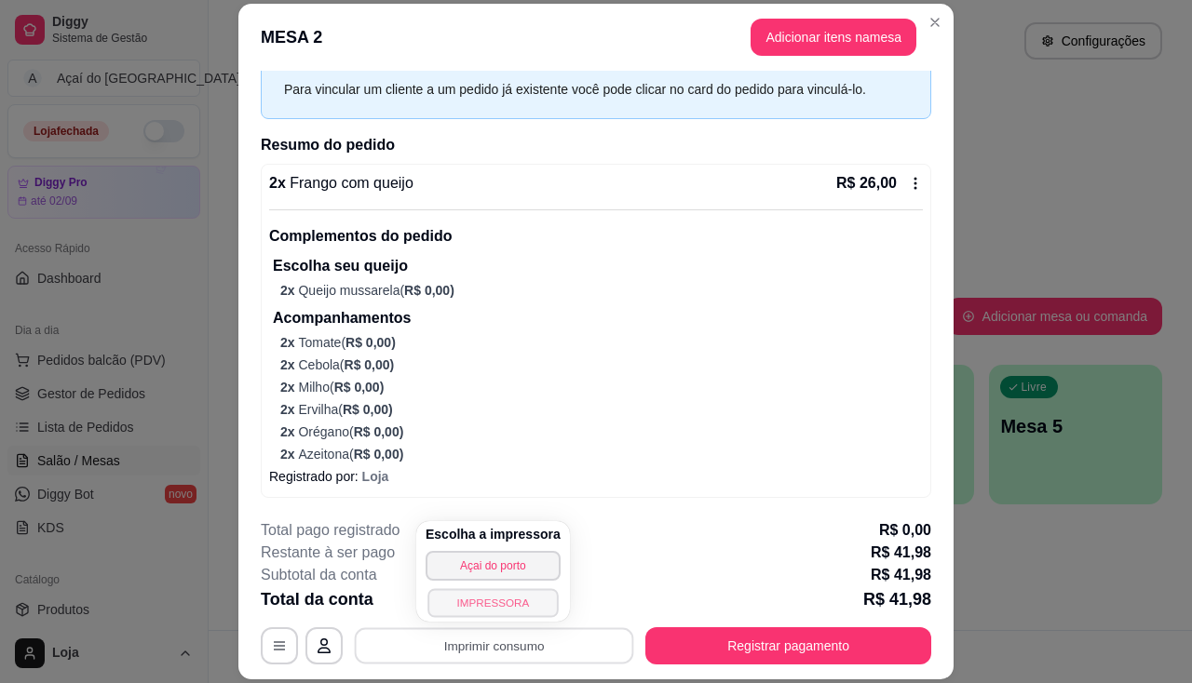
click at [516, 602] on button "IMPRESSORA" at bounding box center [492, 602] width 130 height 29
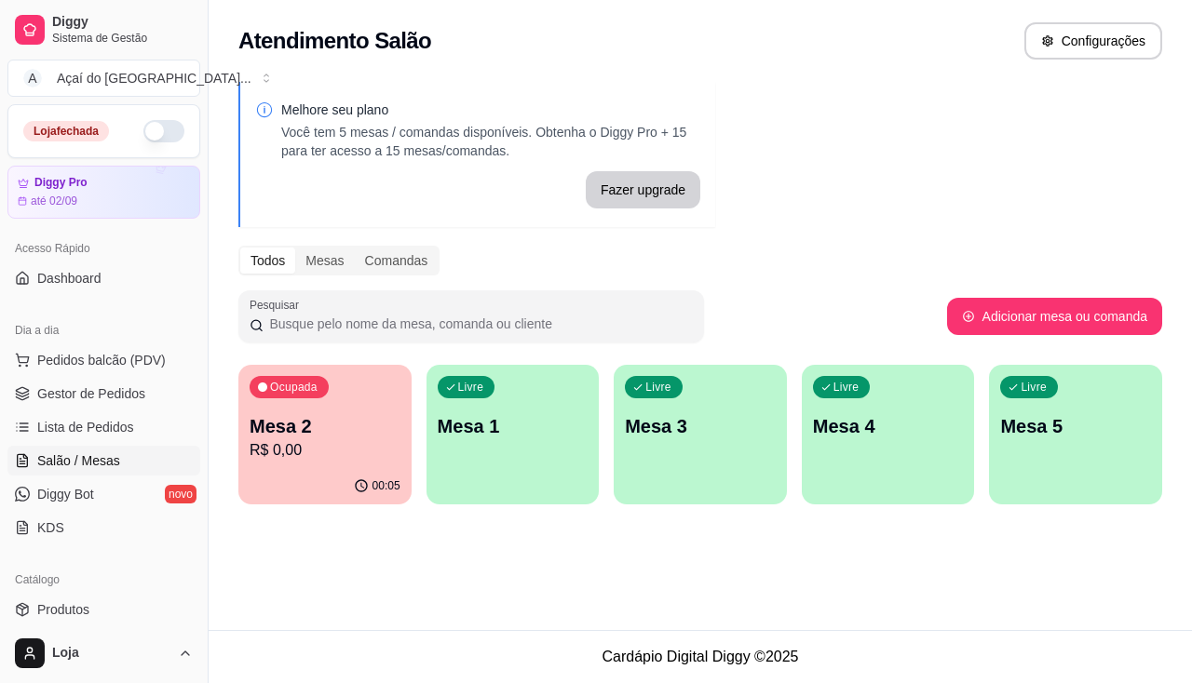
click at [154, 129] on button "button" at bounding box center [163, 131] width 41 height 22
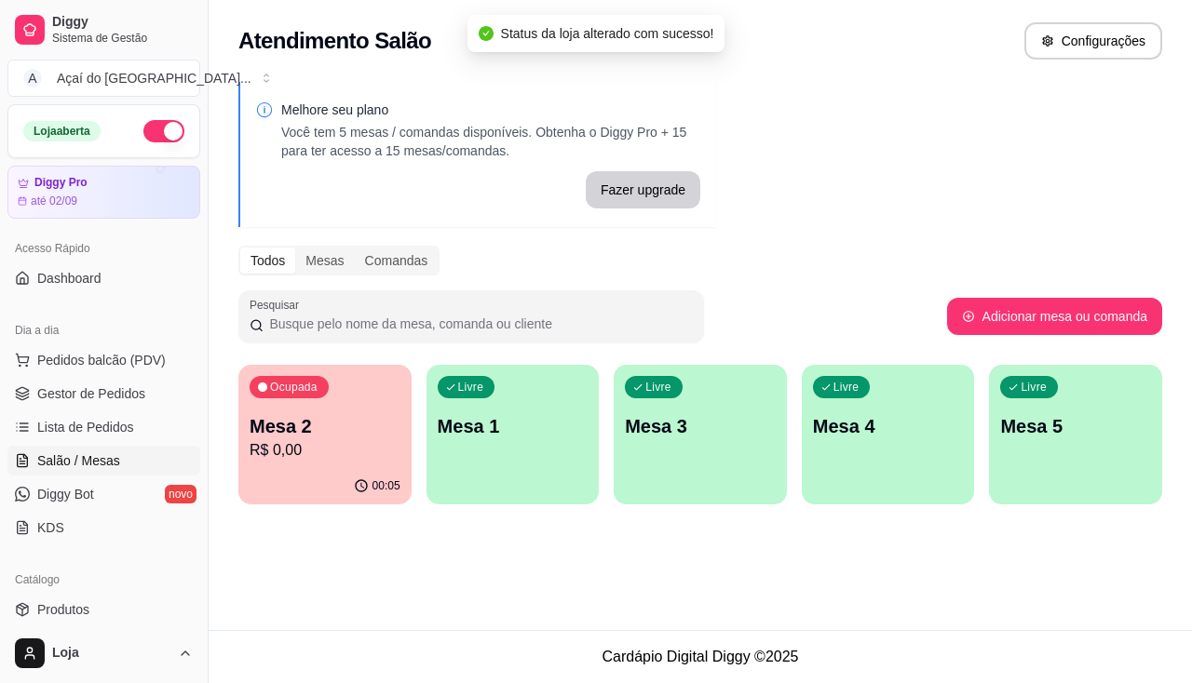
click at [264, 447] on p "R$ 0,00" at bounding box center [325, 451] width 151 height 22
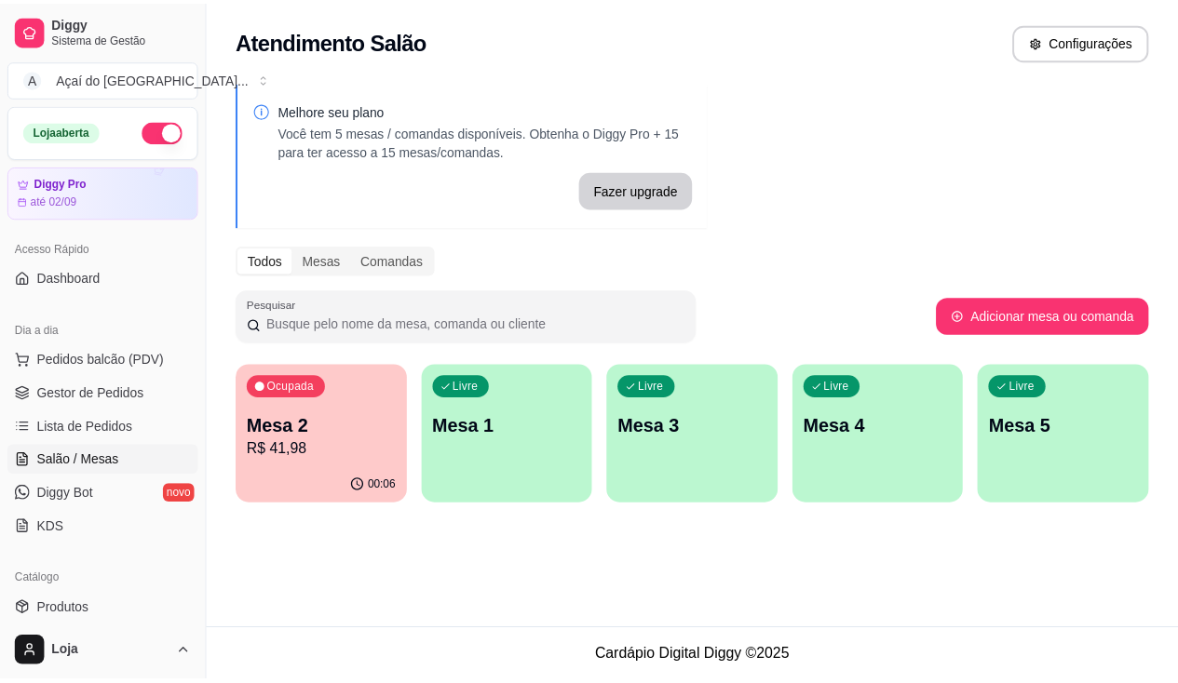
scroll to position [93, 0]
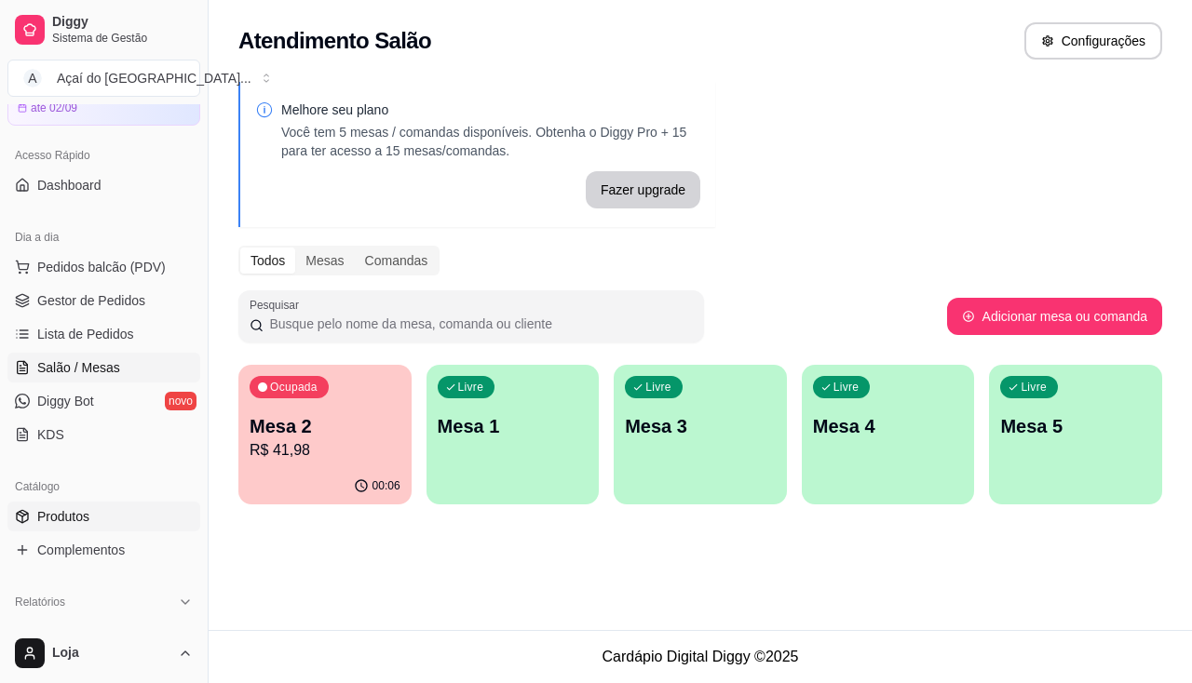
click at [106, 526] on link "Produtos" at bounding box center [103, 517] width 193 height 30
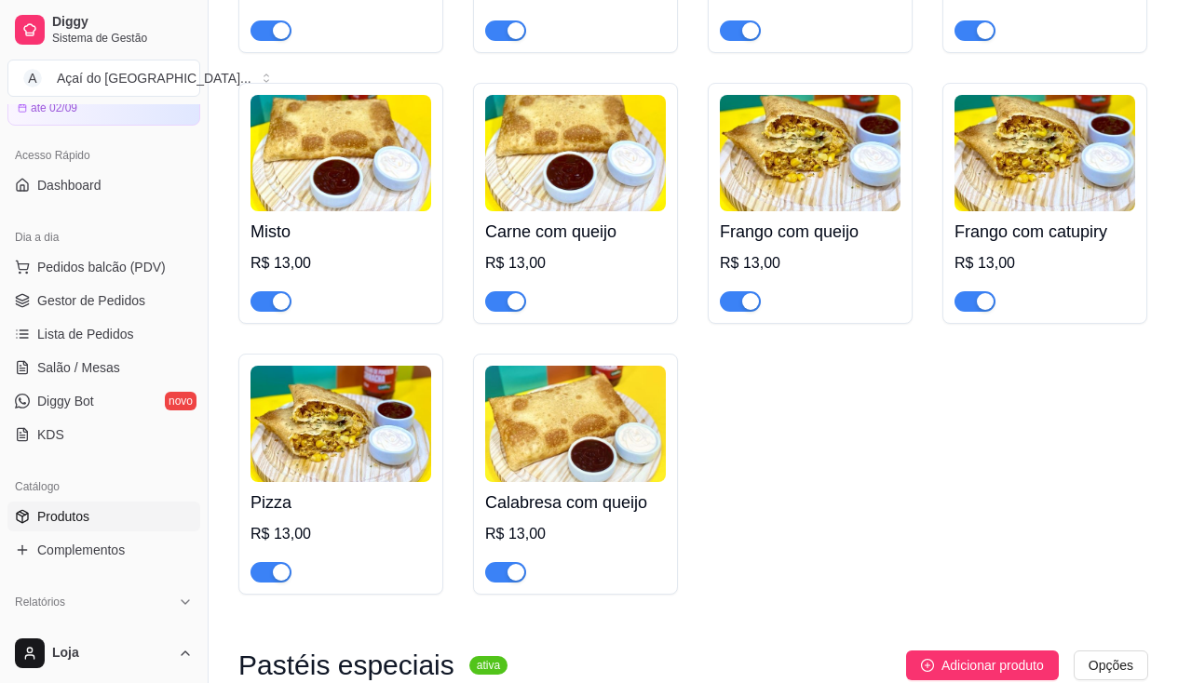
scroll to position [2887, 0]
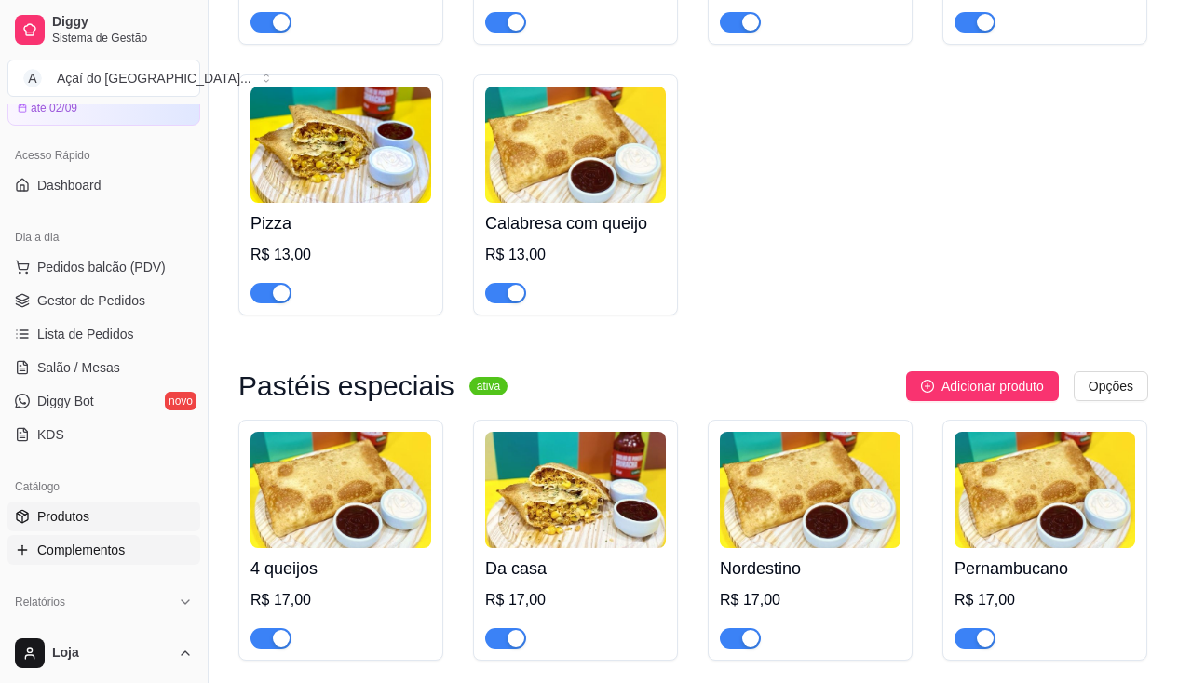
click at [84, 557] on span "Complementos" at bounding box center [81, 550] width 88 height 19
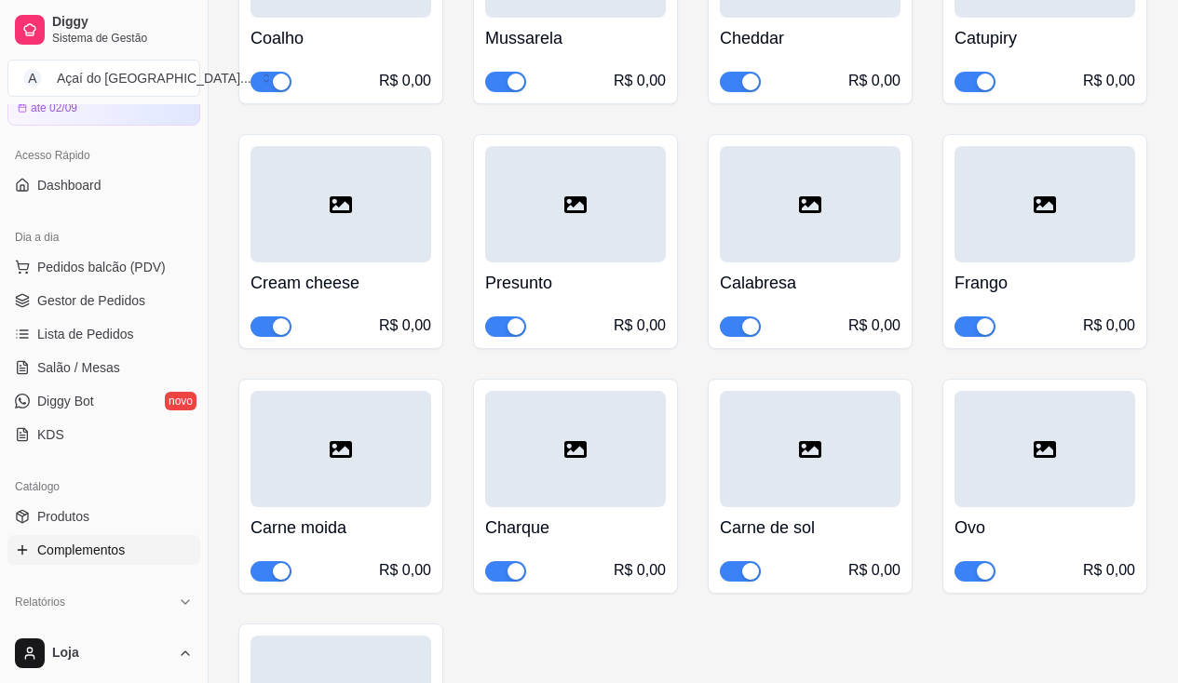
scroll to position [7449, 0]
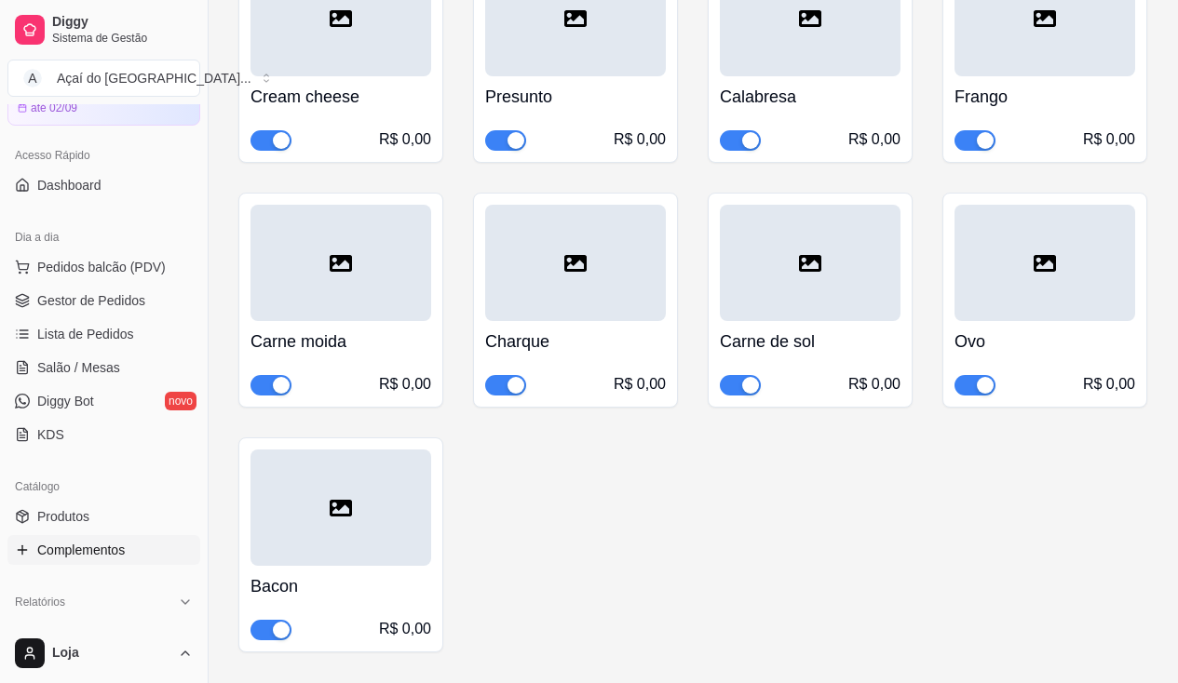
click at [106, 384] on ul "Pedidos balcão (PDV) Gestor de Pedidos Lista de Pedidos Salão / Mesas Diggy Bot…" at bounding box center [103, 350] width 193 height 197
click at [107, 365] on span "Salão / Mesas" at bounding box center [78, 367] width 83 height 19
